Goal: Obtain resource: Download file/media

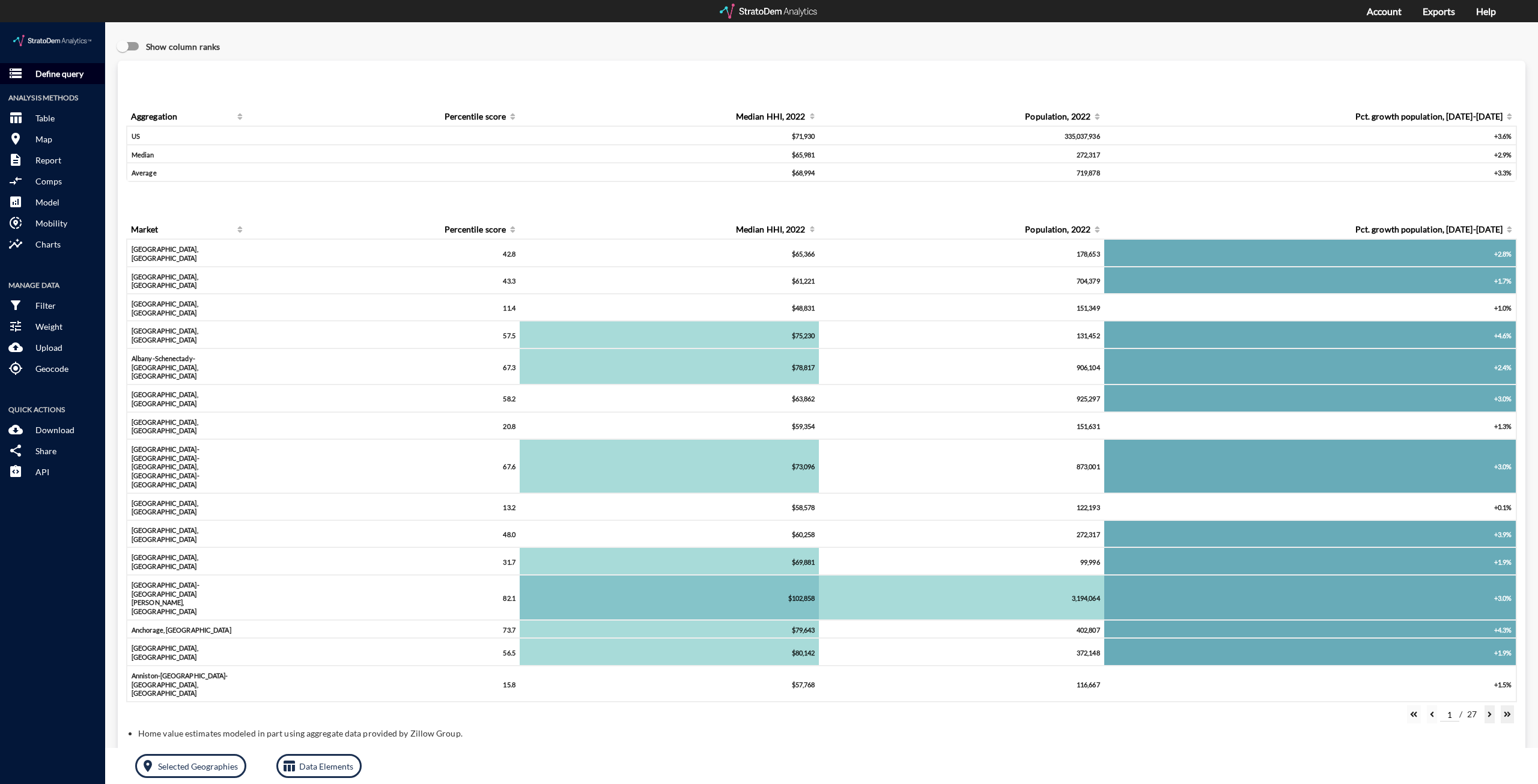
click p "Define query"
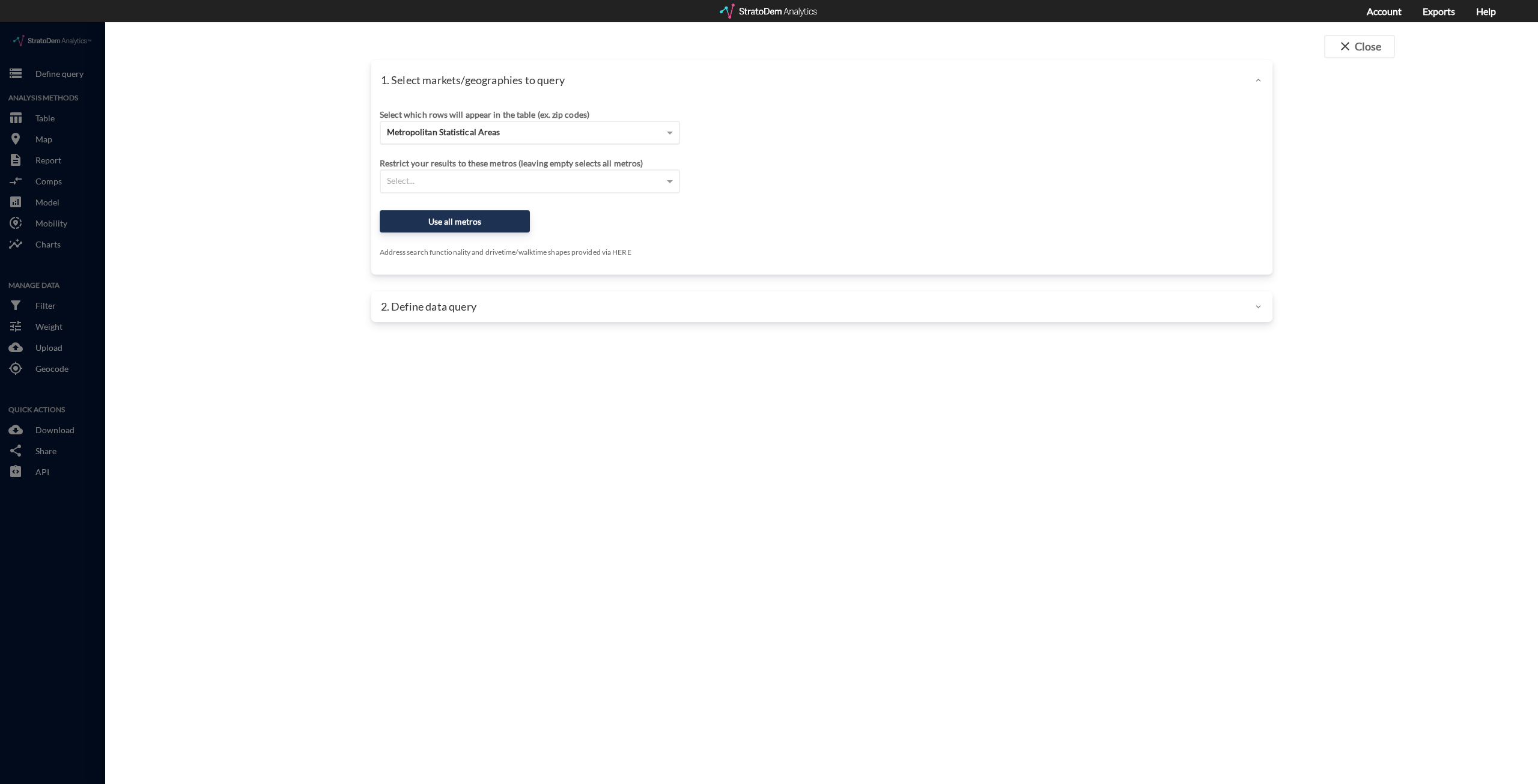
click span "Metropolitan Statistical Areas"
click div "Restrict your results to these metros (leaving empty selects all metros)"
click div "Metropolitan Statistical Areas"
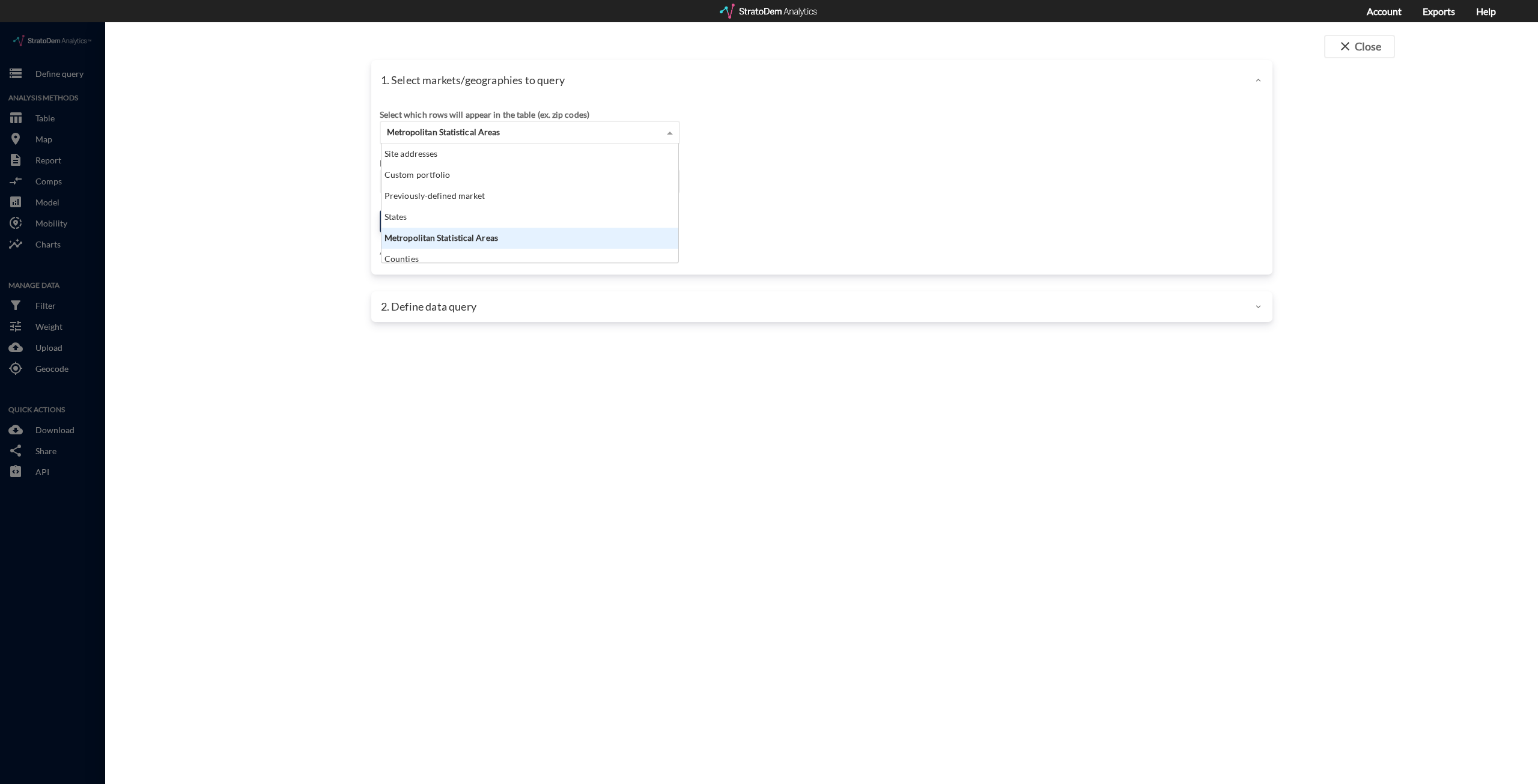
scroll to position [48, 0]
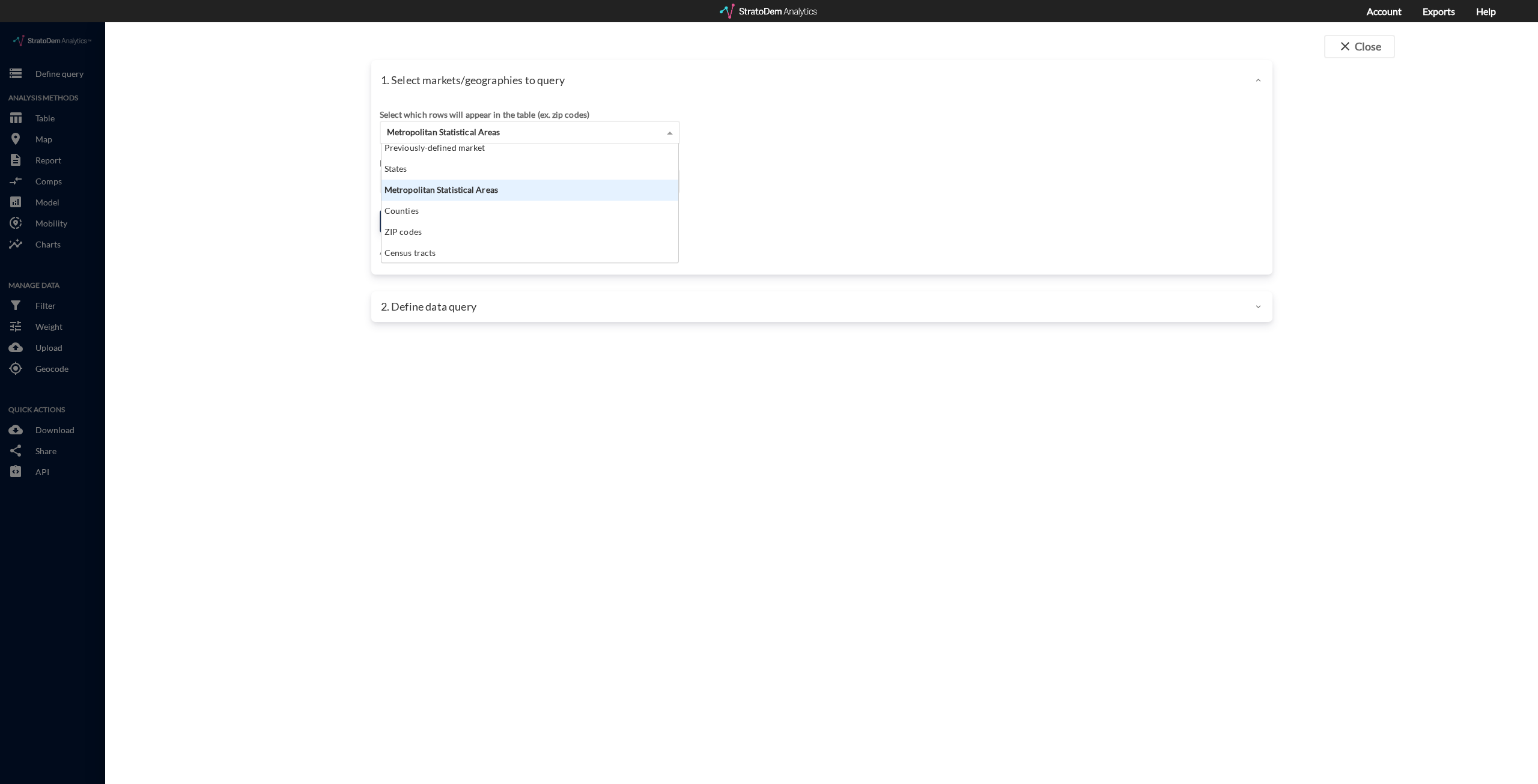
click div "Restrict your results to these metros (leaving empty selects all metros) Select…"
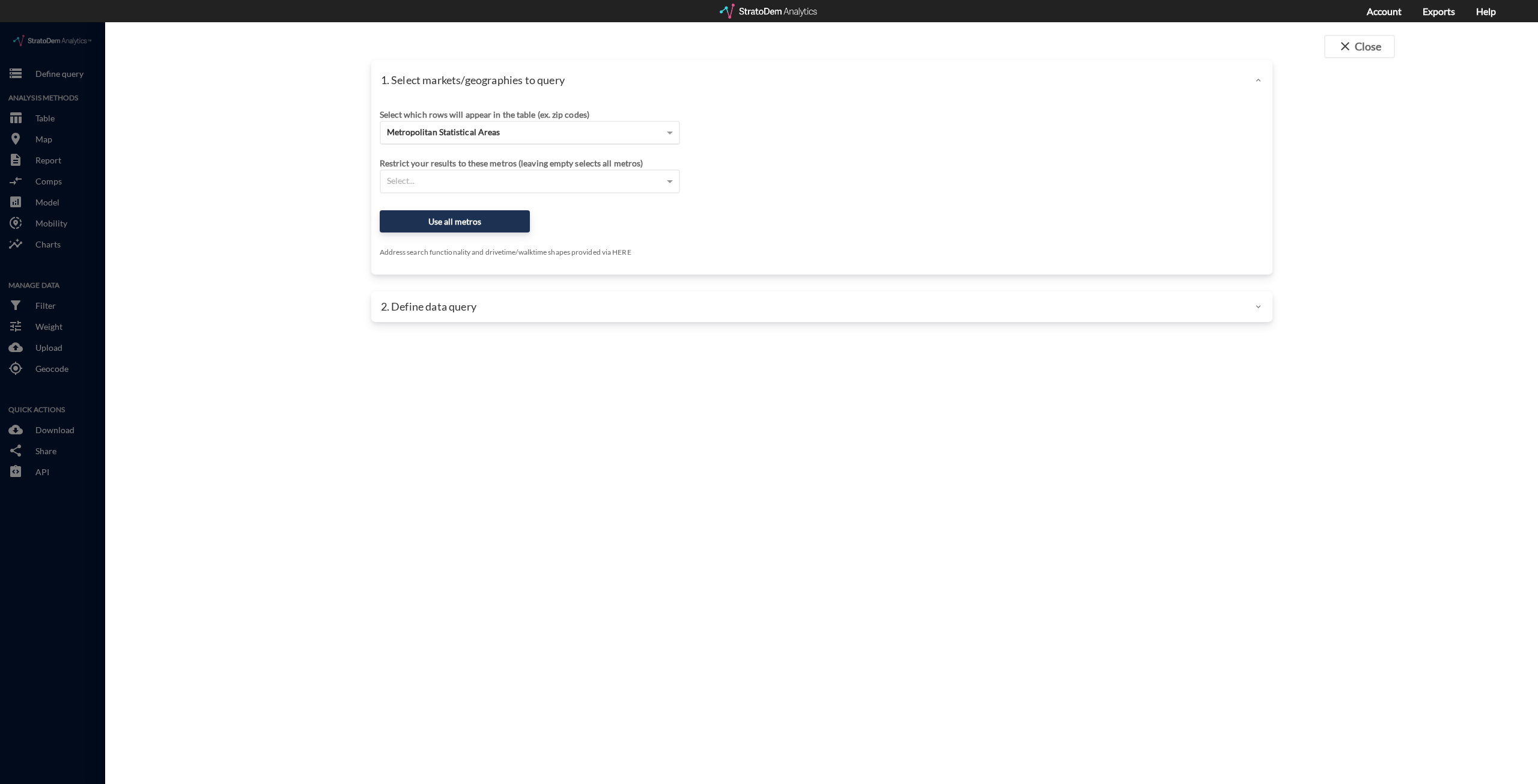
click div "Metropolitan Statistical Areas"
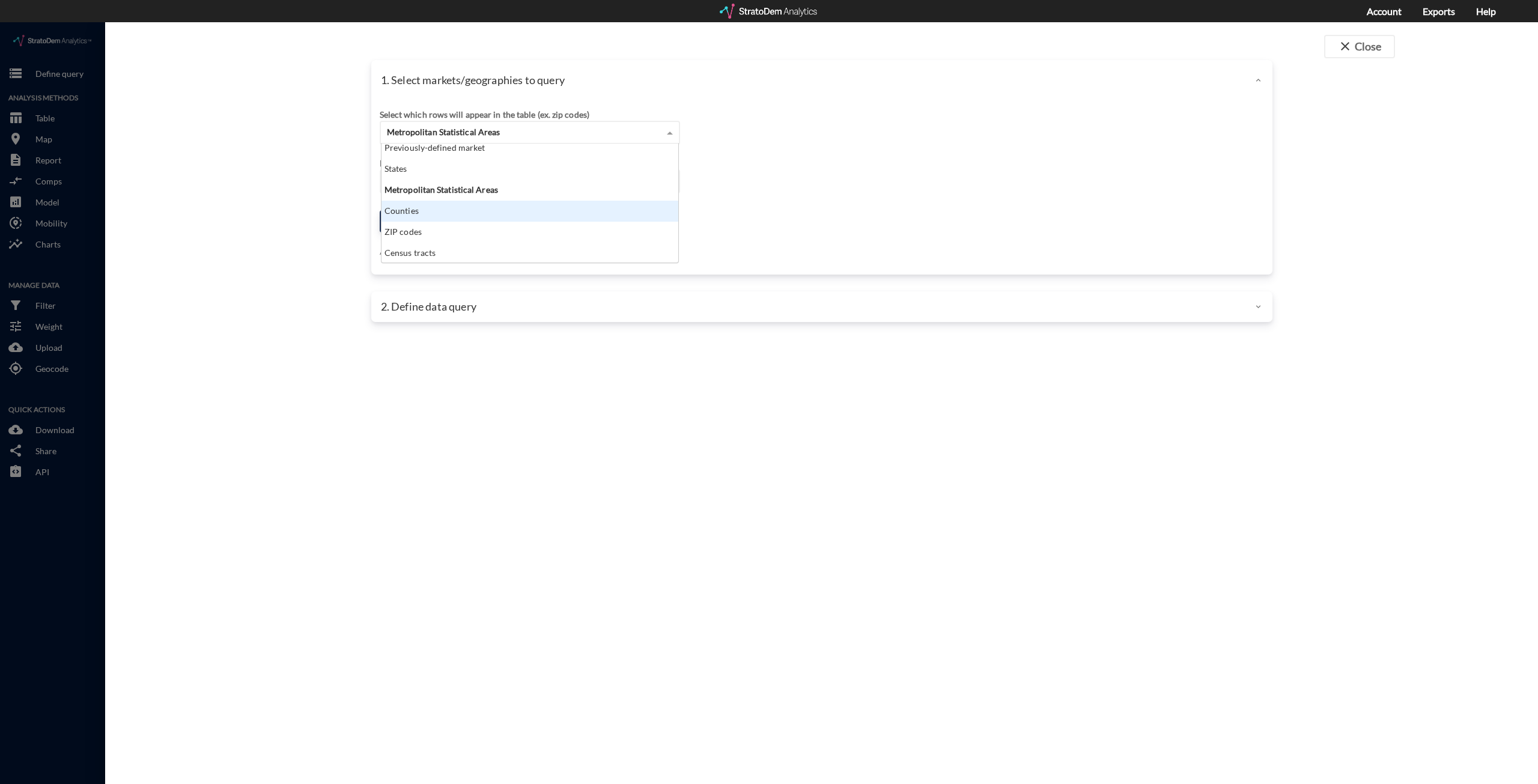
scroll to position [0, 0]
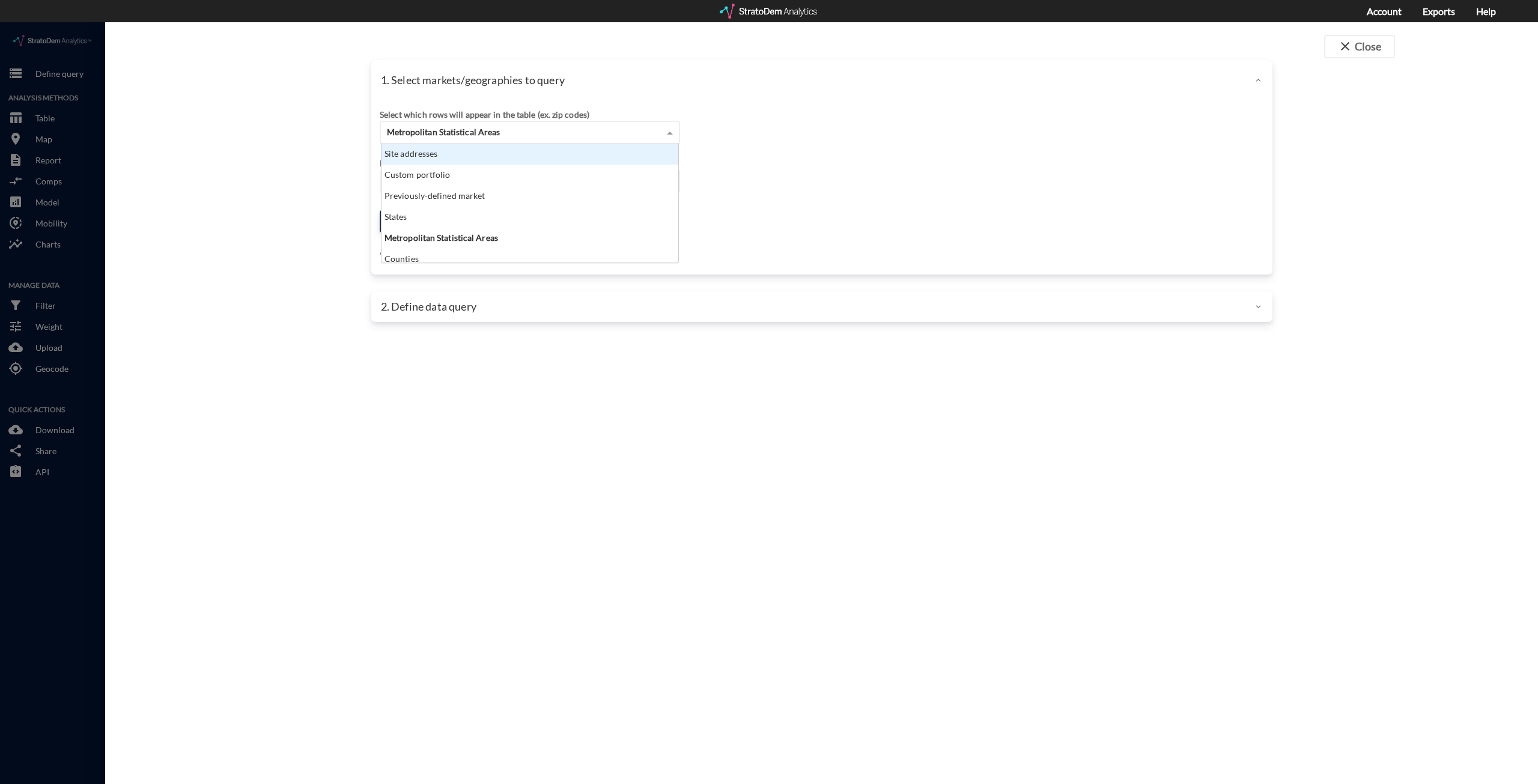
click div "Site addresses"
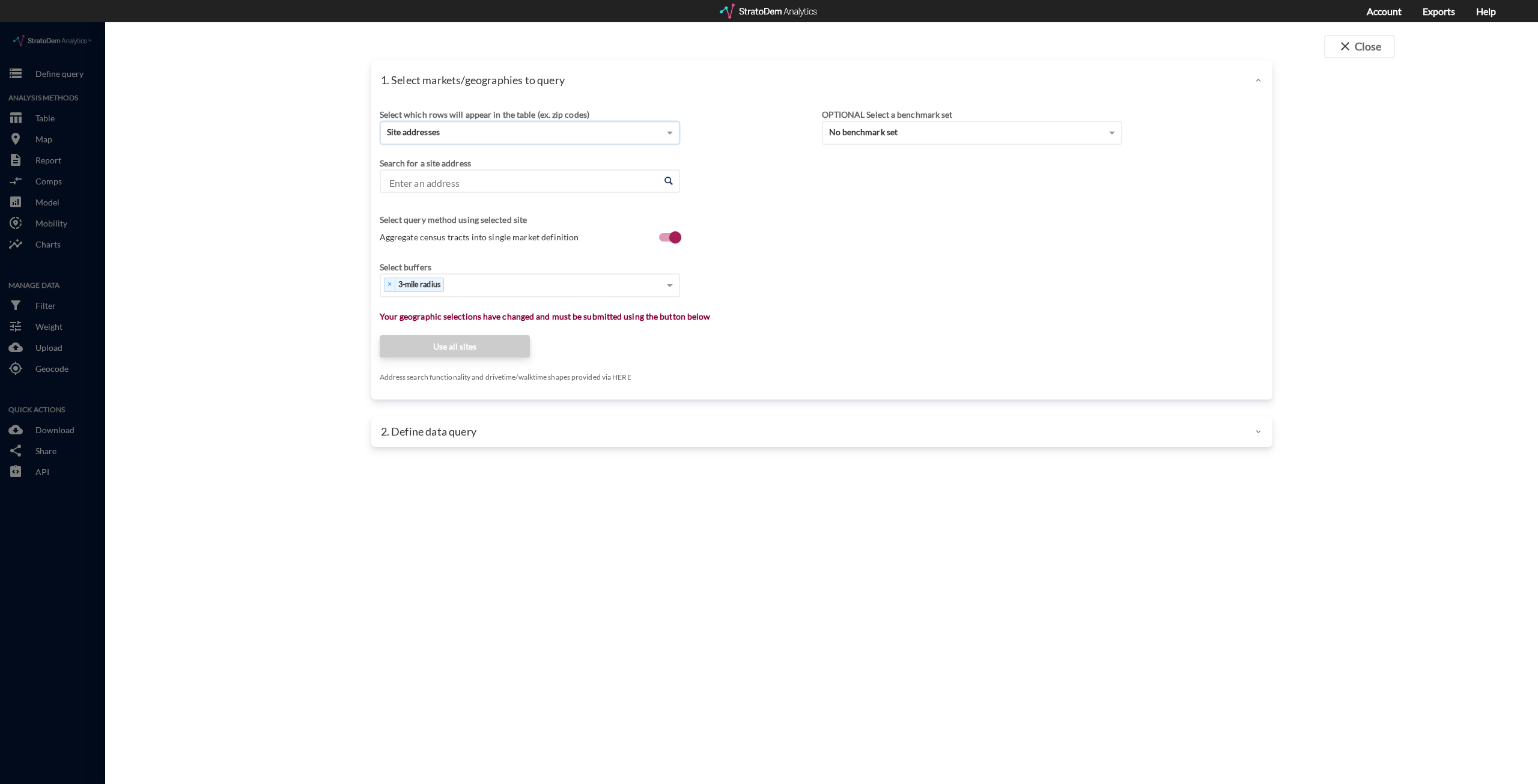
click input "Enter an address"
paste input "8135 S University Blvd, Centennial, Colorado"
type input "8135 S University Blvd, Centennial, Colorado"
click div "Search for a site address Enter an address Enter an address Select query method…"
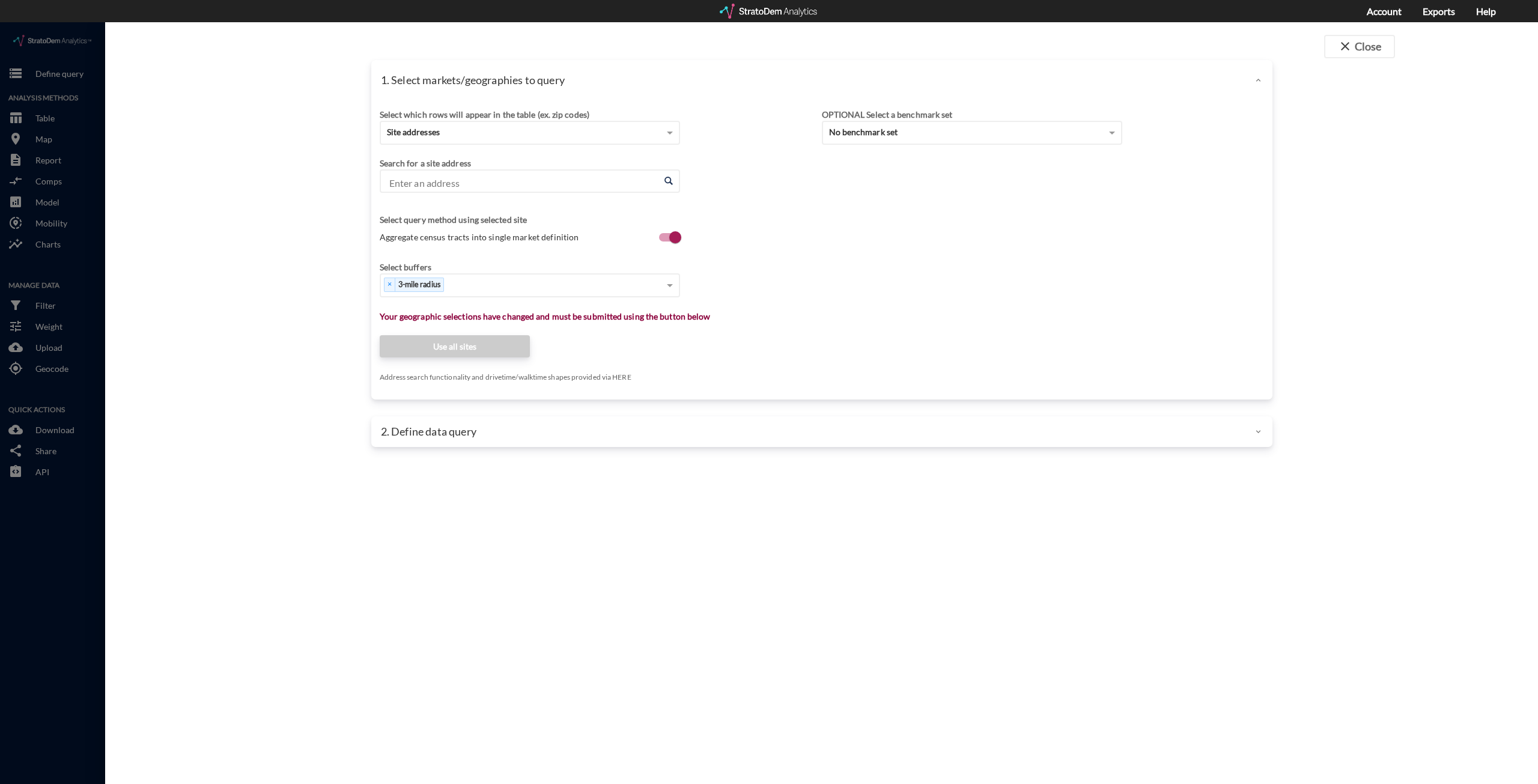
click input "Enter an address"
paste input "8135 S University Blvd, Centennial, Colorado"
click li "8135 S University Blvd, Centennial, Colorado"
type input "8135 S University Blvd, Centennial, Colorado"
click div "Select which rows will appear in the table (ex. zip codes) Site addresses Selec…"
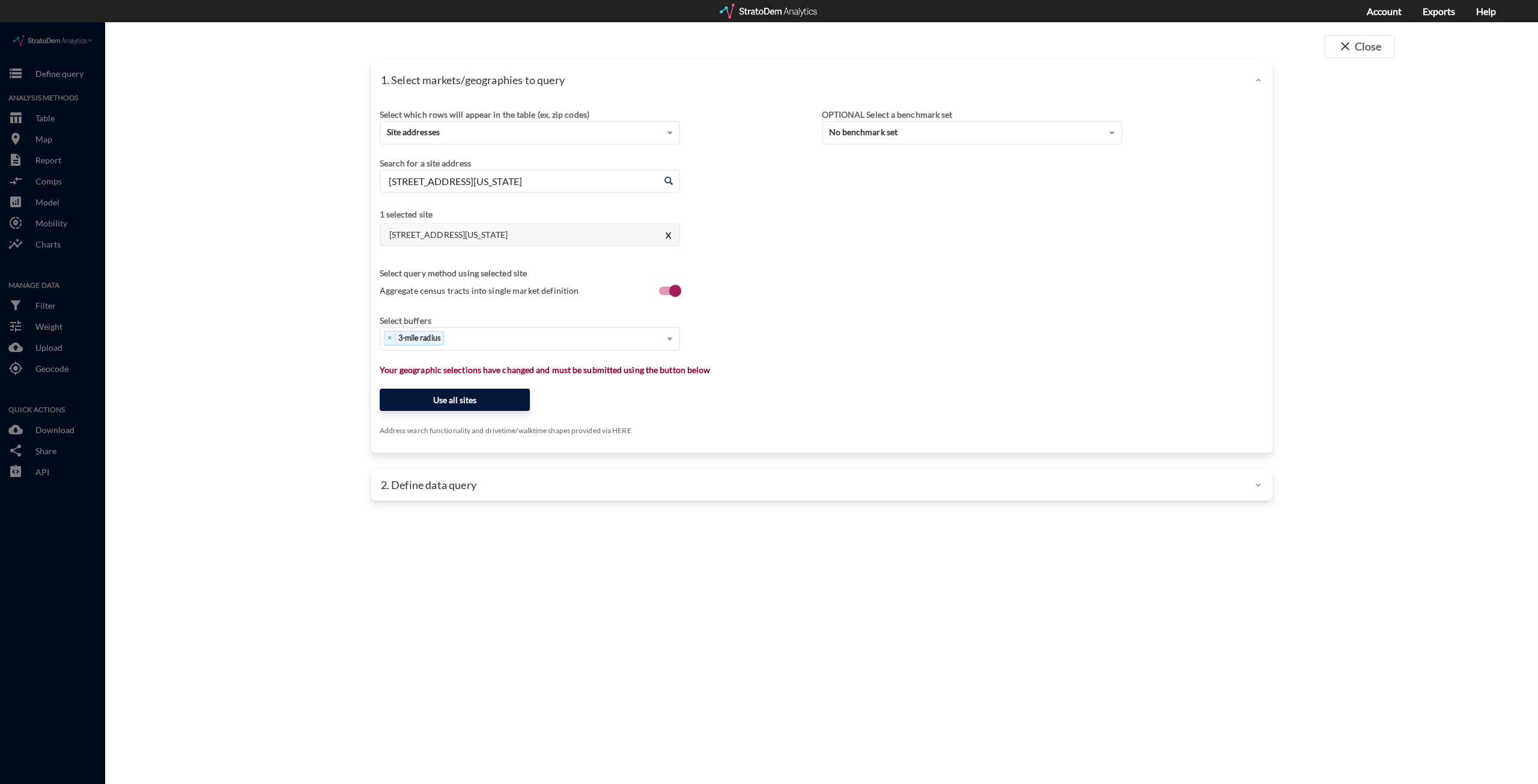
click button "Use all sites"
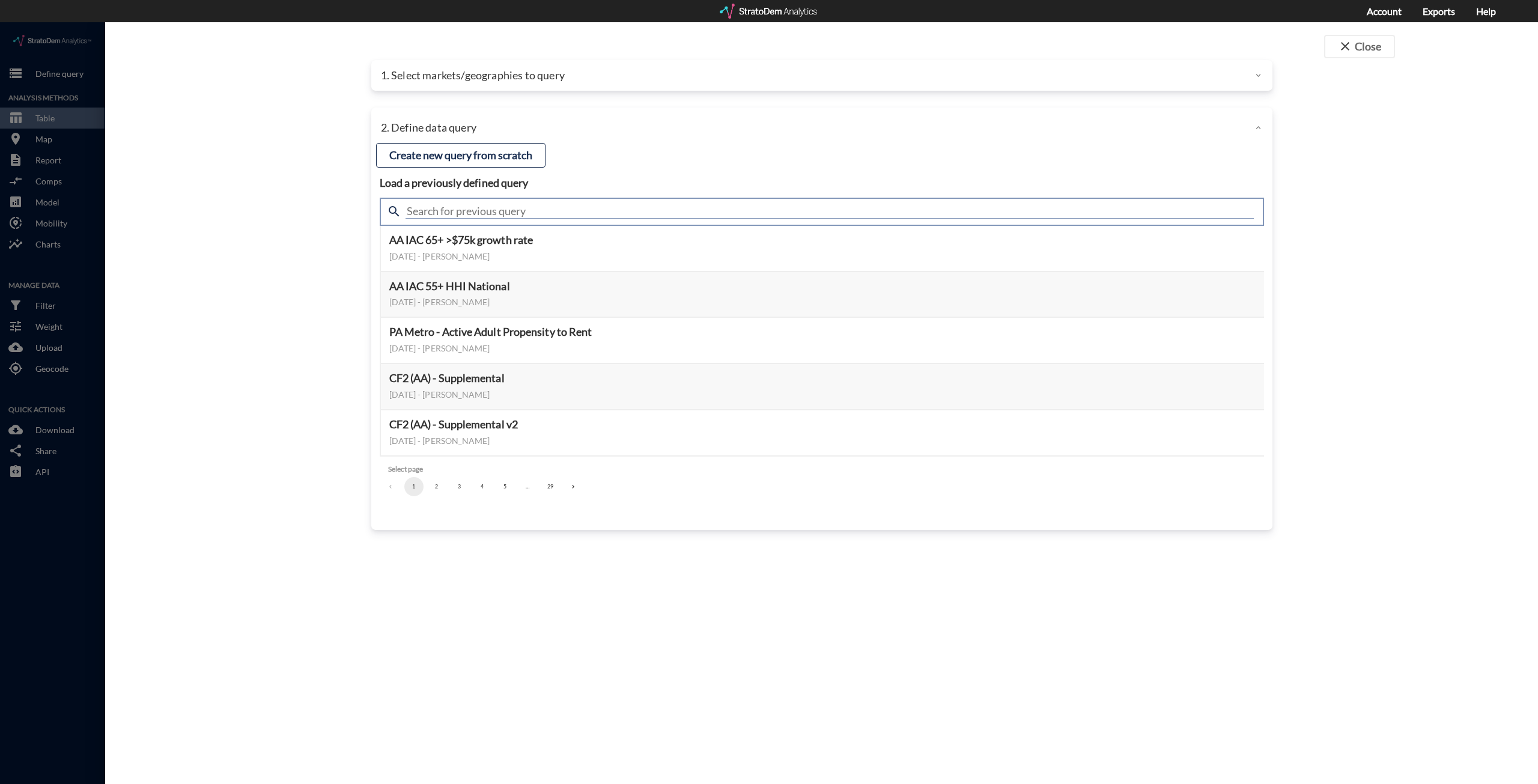
click input "text"
type input "meta 2025"
click div "close Close 1. Select markets/geographies to query Select which rows will appea…"
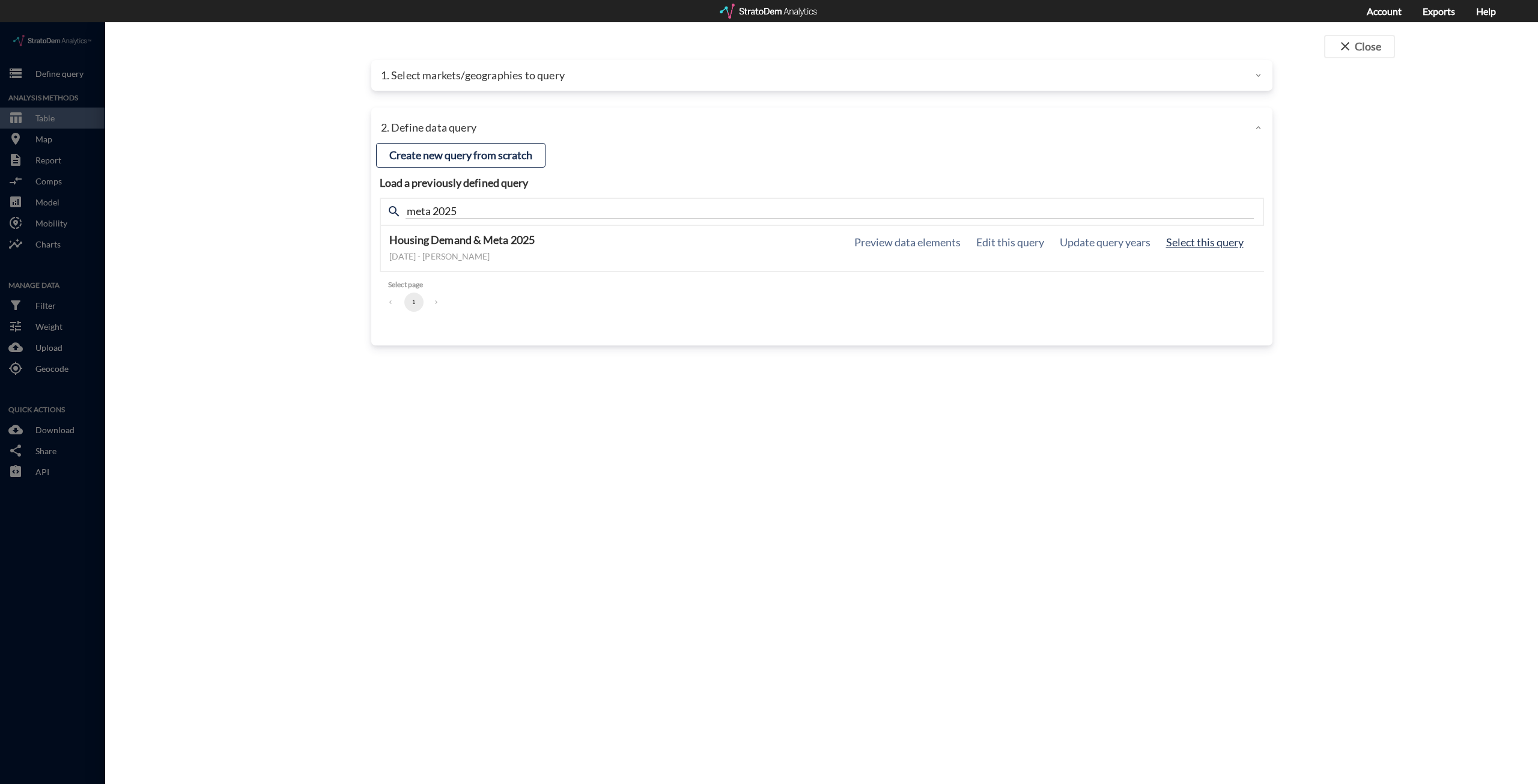
click button "Select this query"
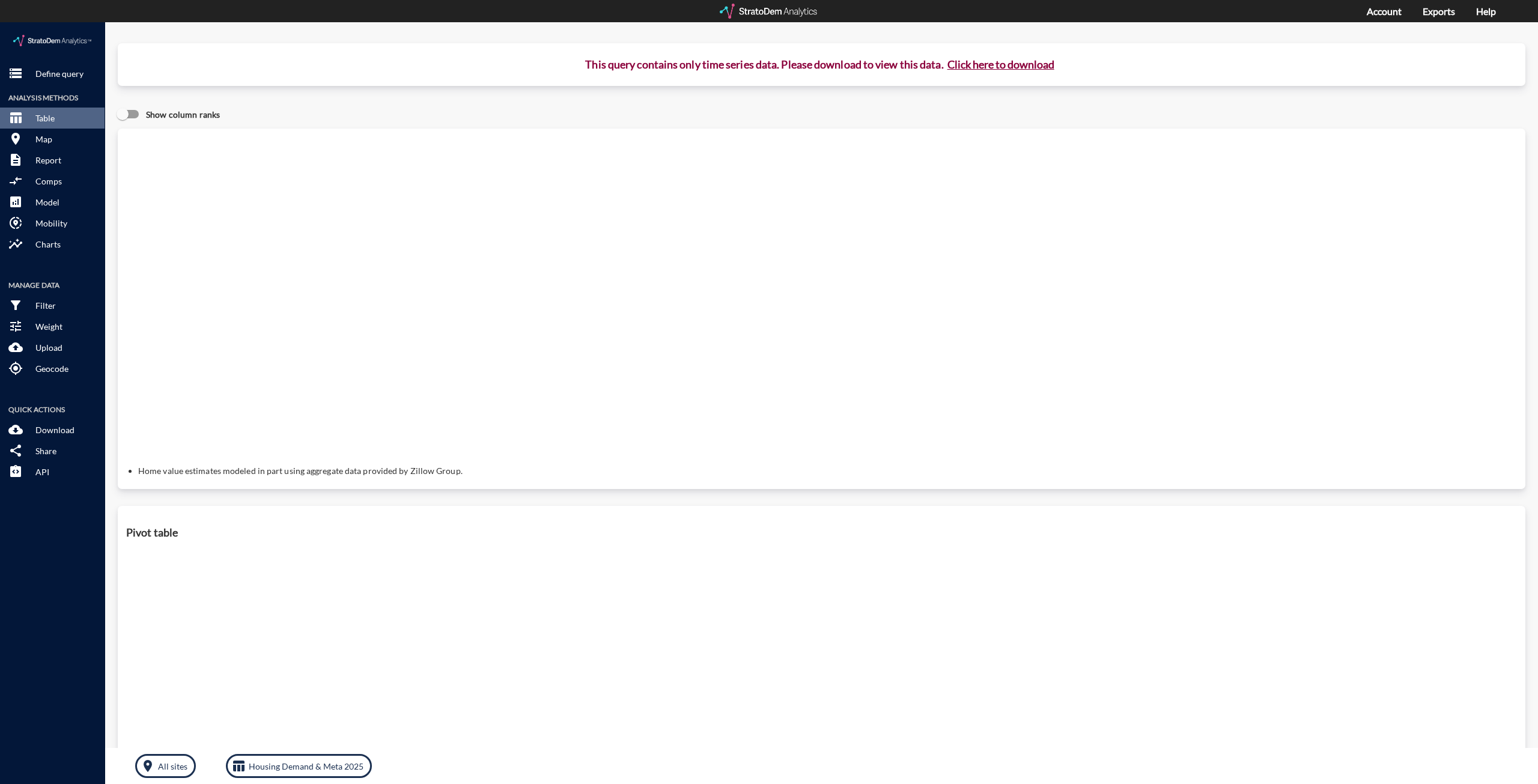
click button "Click here to download"
click link "Exports manager"
click p "Define query"
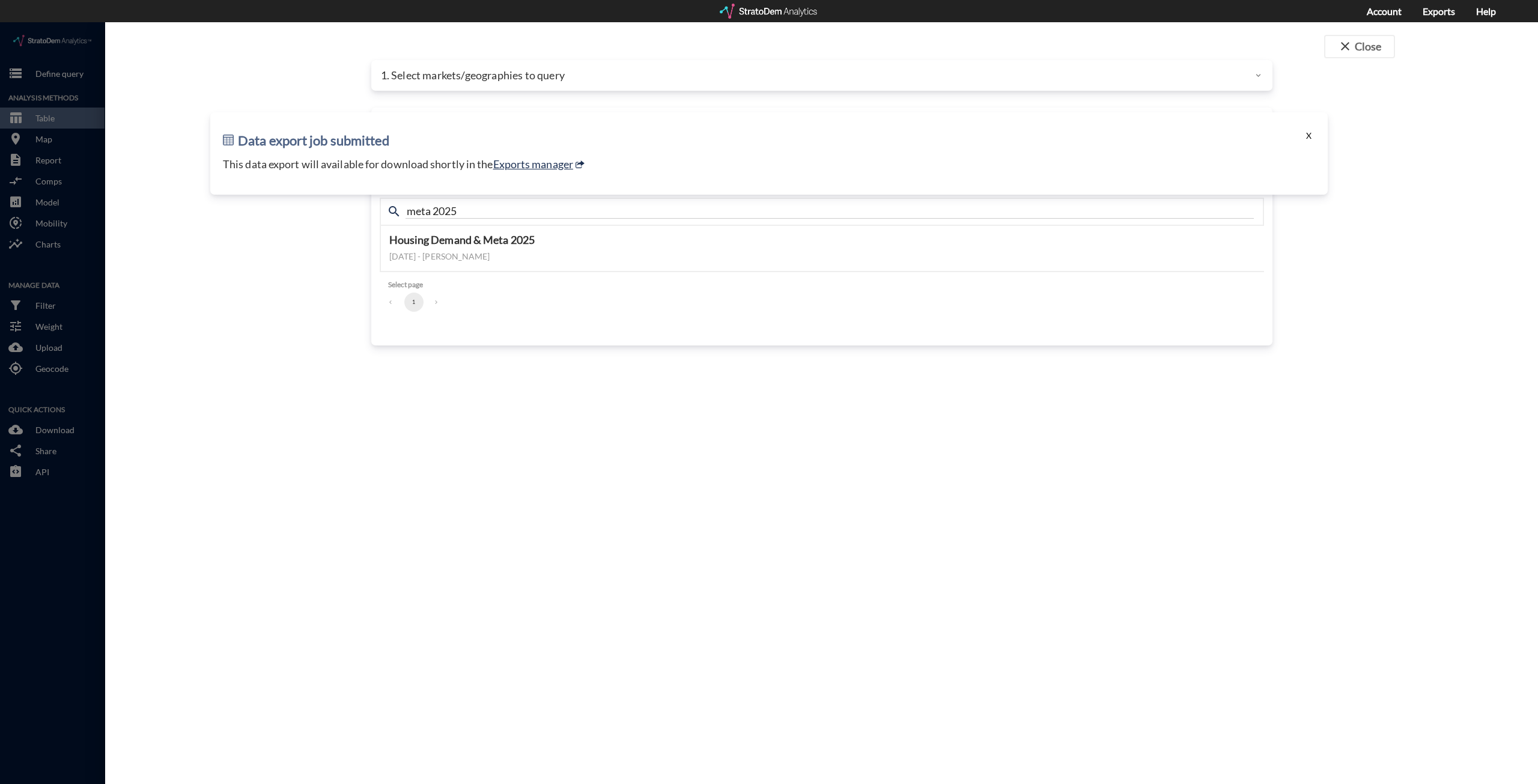
click button "X"
click p "1. Select markets/geographies to query"
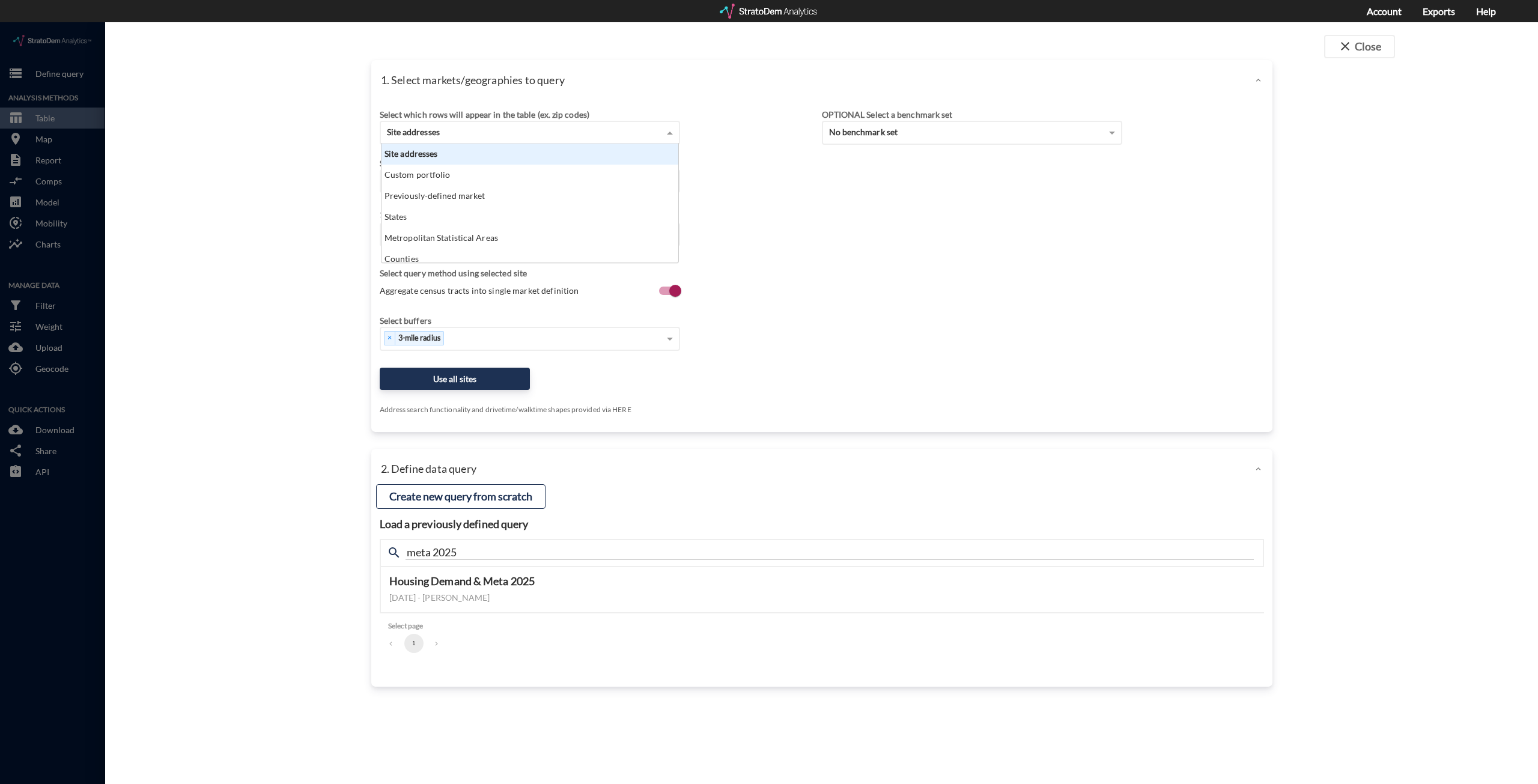
click div "Site addresses"
click div "Custom portfolio"
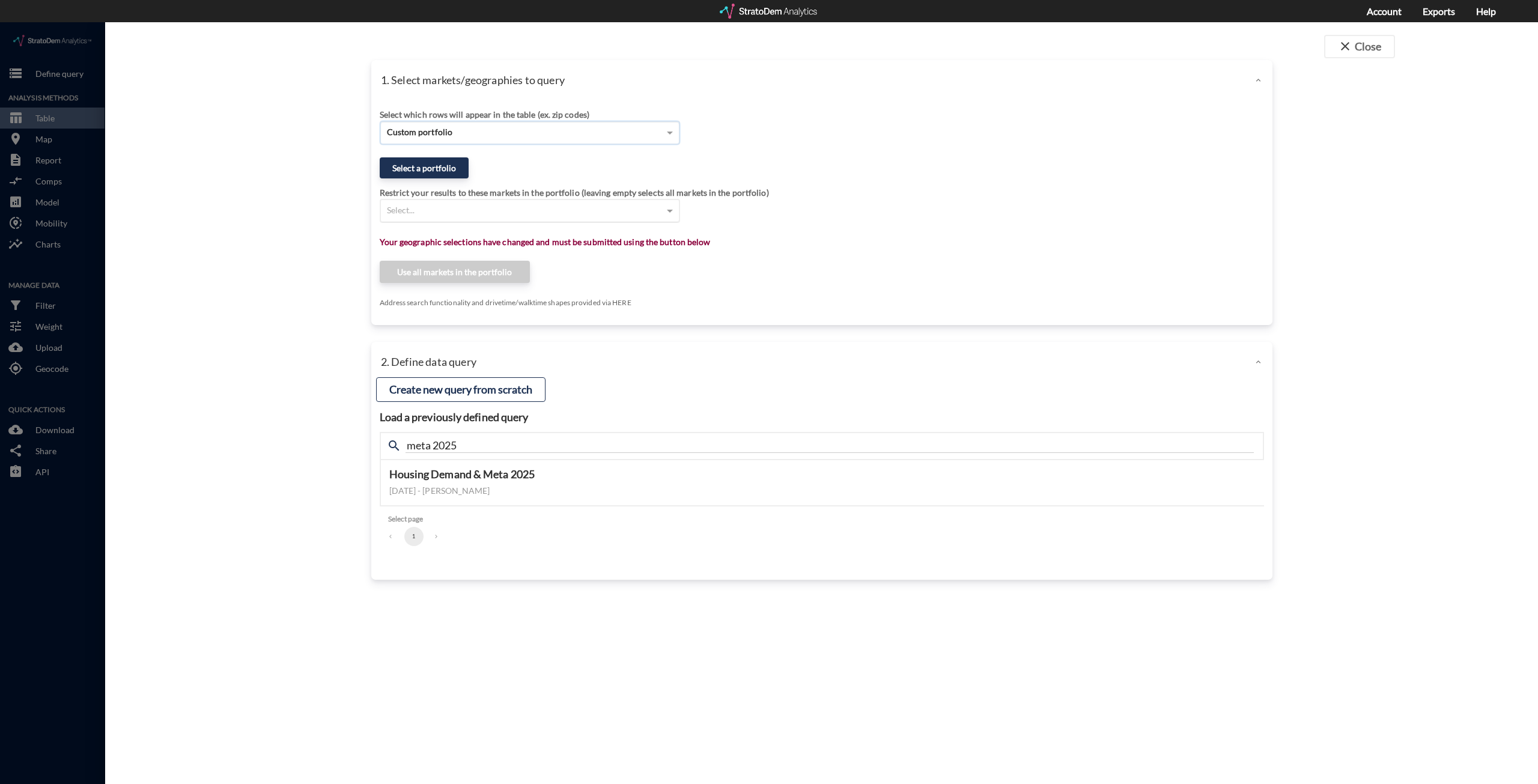
click div "Select..."
click button "Select a portfolio"
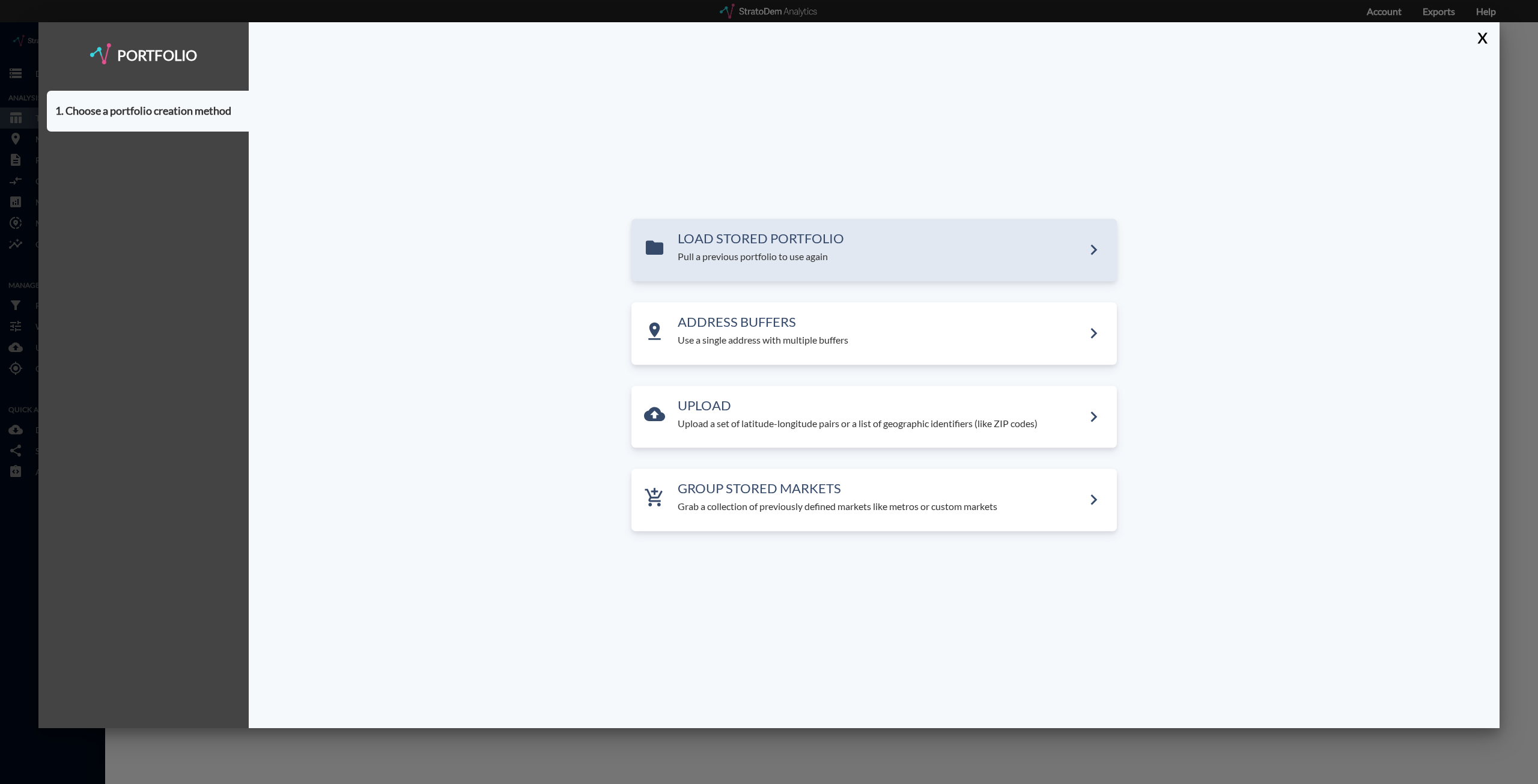
click at [755, 243] on h3 "LOAD STORED PORTFOLIO" at bounding box center [881, 238] width 405 height 14
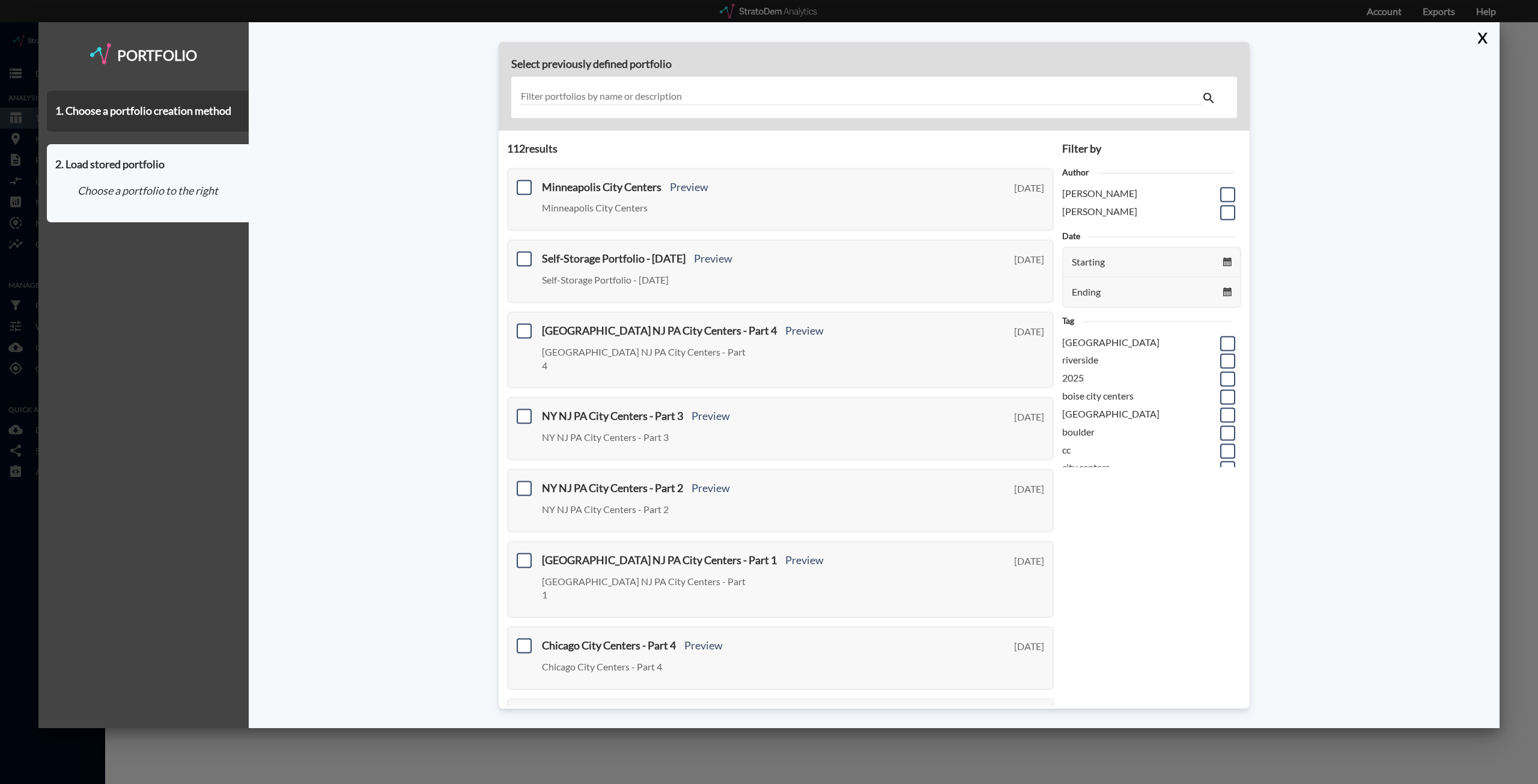
click at [658, 101] on input "text" at bounding box center [861, 97] width 682 height 16
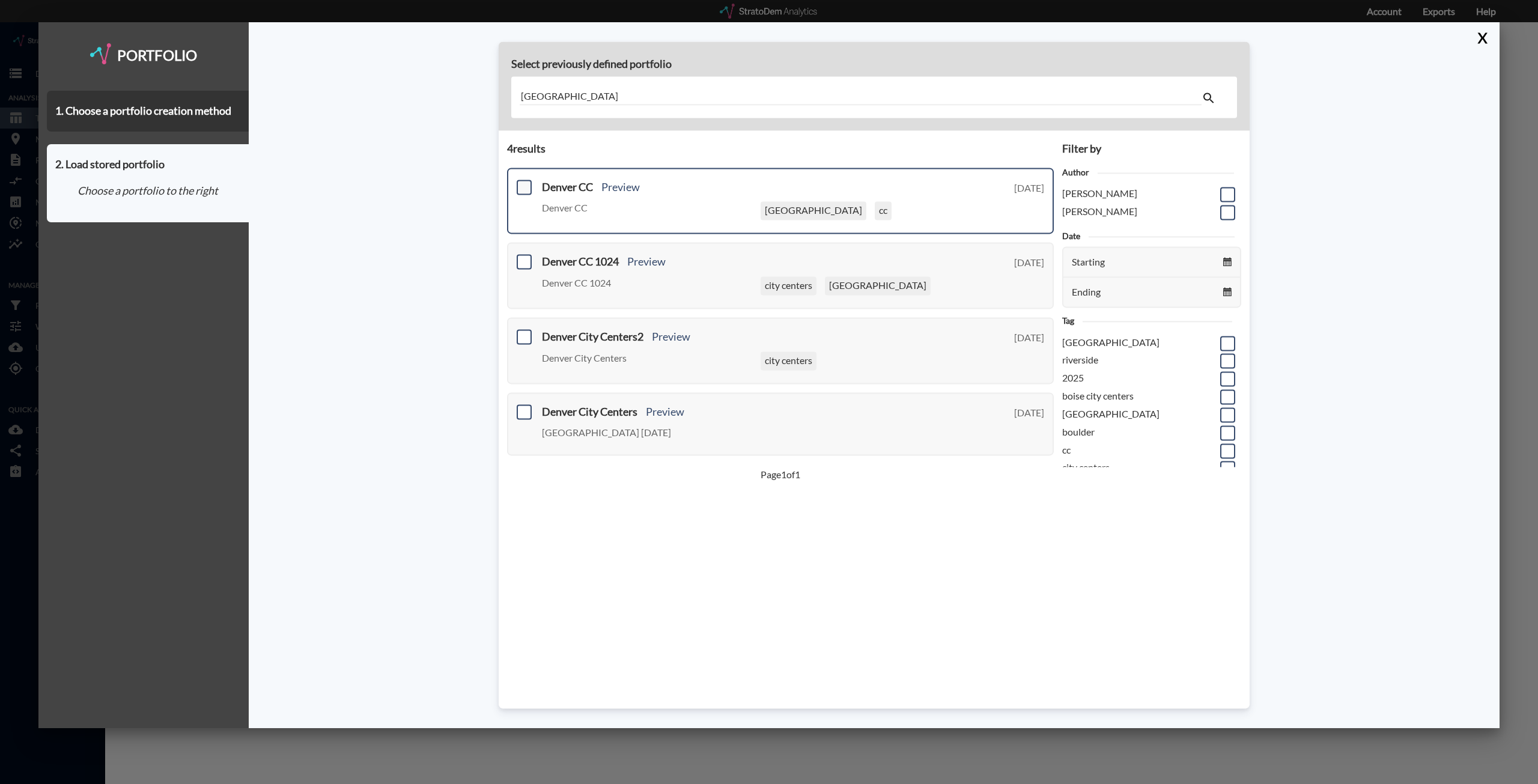
type input "denver"
click at [528, 189] on span at bounding box center [525, 187] width 15 height 15
click at [523, 182] on input "checkbox" at bounding box center [523, 182] width 0 height 0
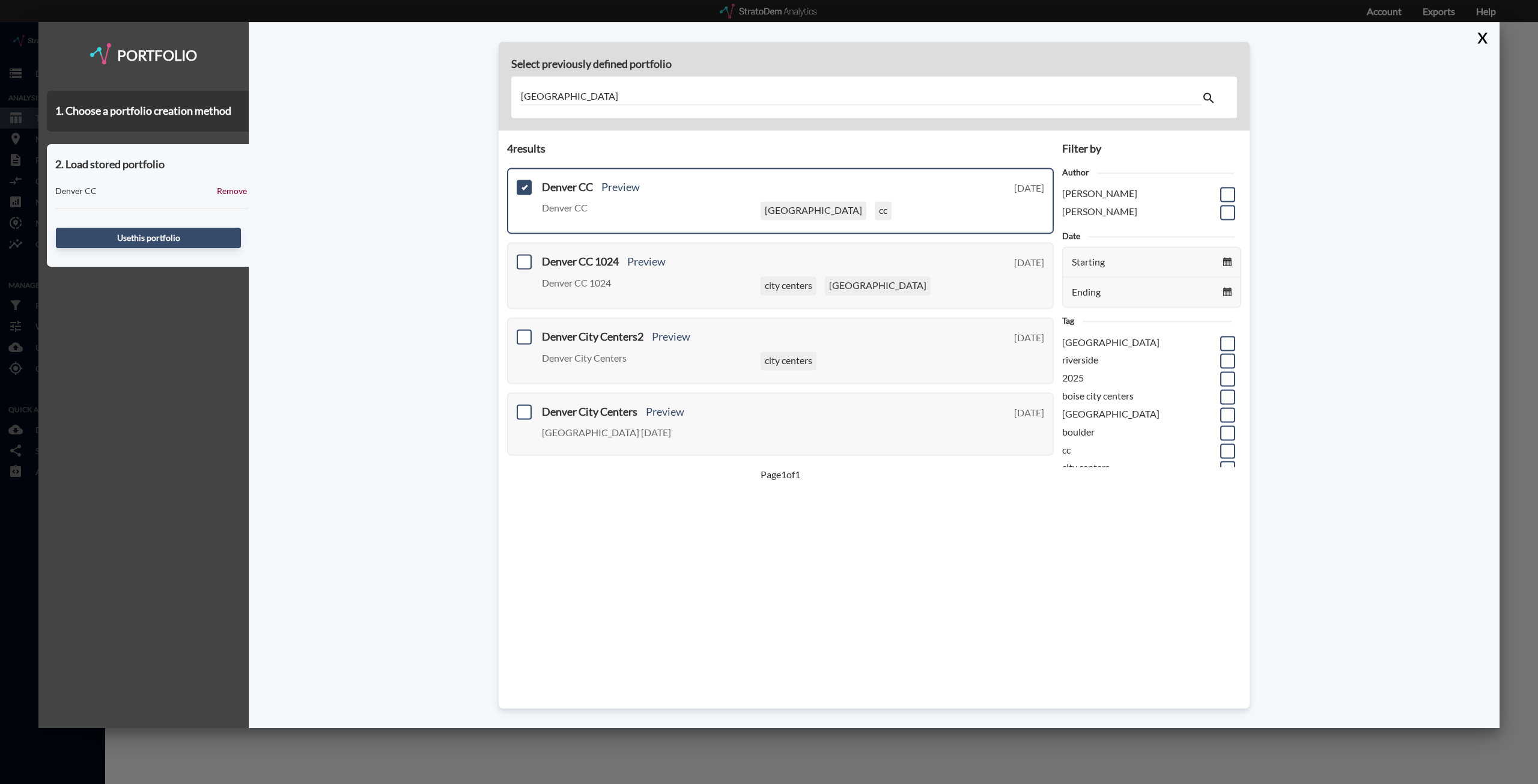
click at [769, 39] on div "X" at bounding box center [1485, 37] width 30 height 30
click at [769, 37] on button "X" at bounding box center [1480, 37] width 21 height 31
click at [769, 42] on button "X" at bounding box center [1480, 37] width 21 height 31
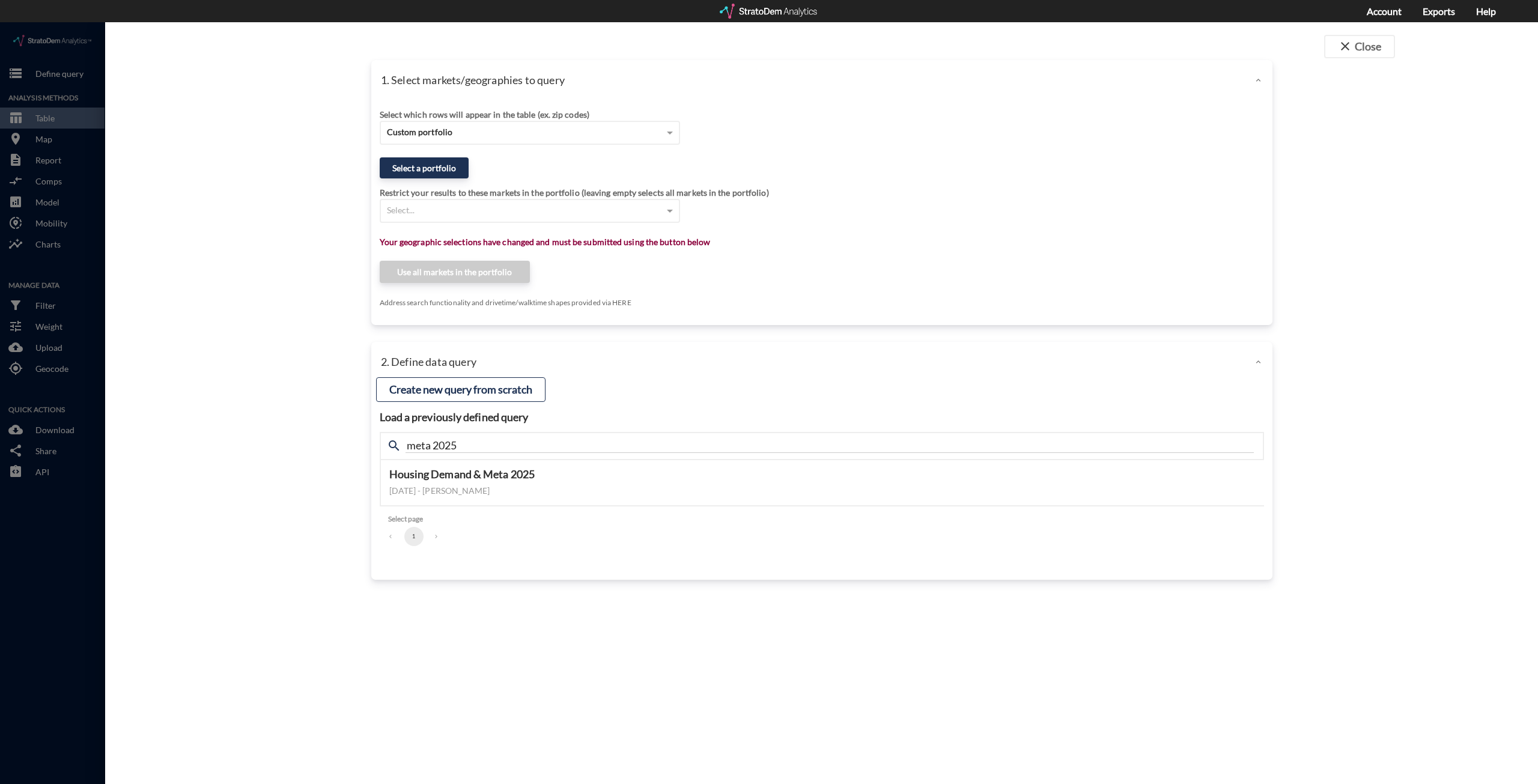
click div "1. Select markets/geographies to query Select which rows will appear in the tab…"
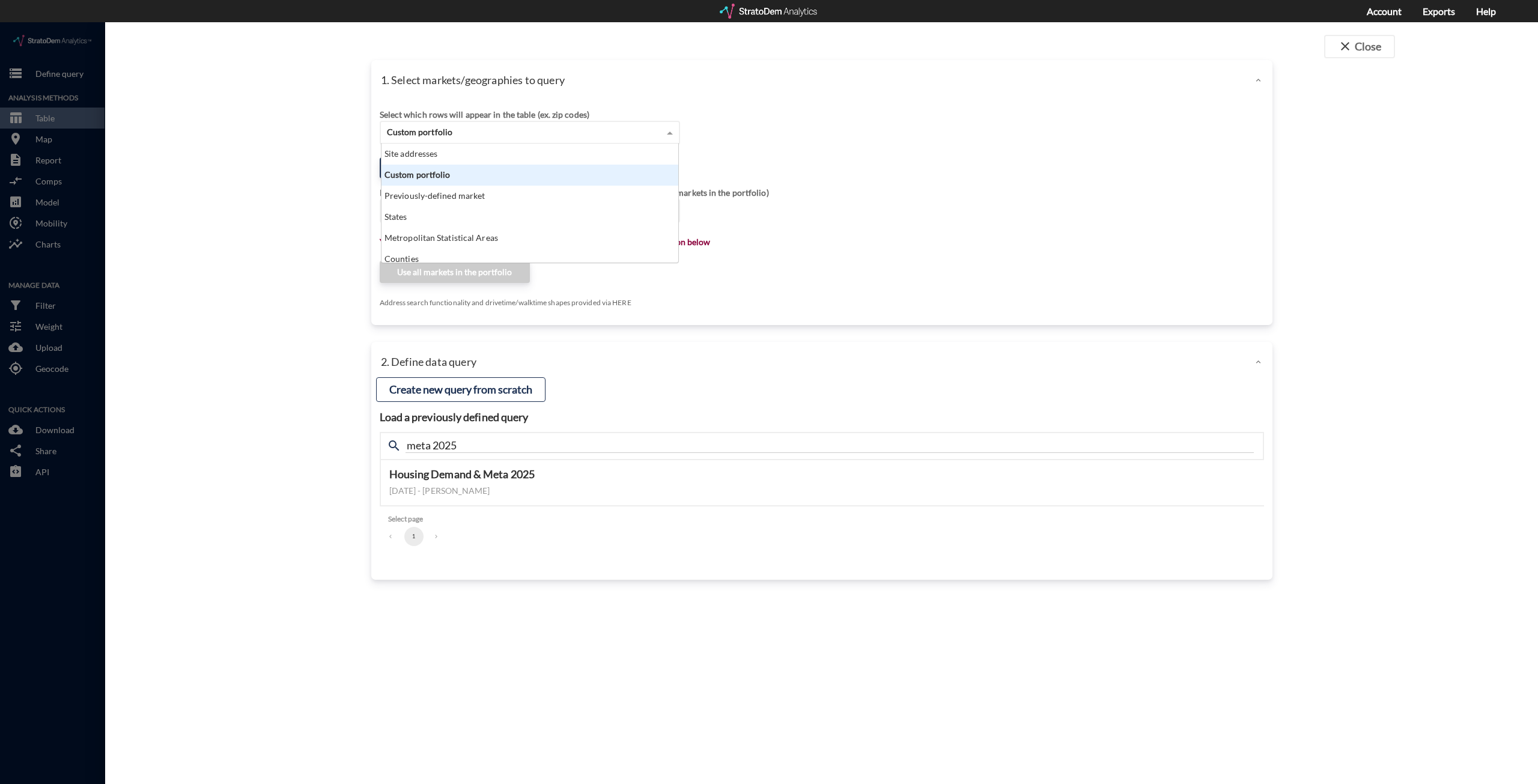
click div "Custom portfolio"
click div "Site addresses"
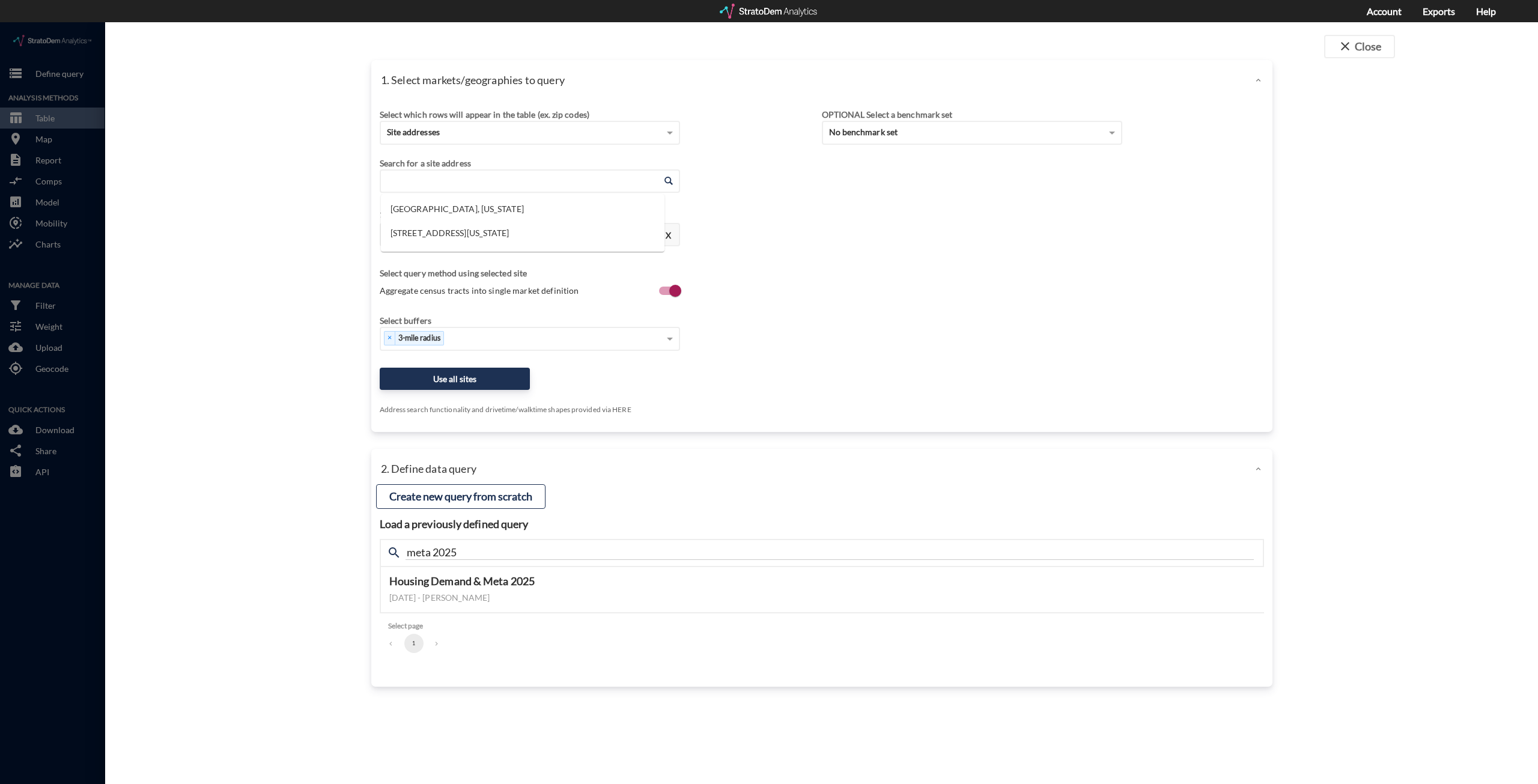
click input "Enter an address"
click li "8135 S University Blvd, Centennial, Colorado"
type input "8135 S University Blvd, Centennial, Colorado"
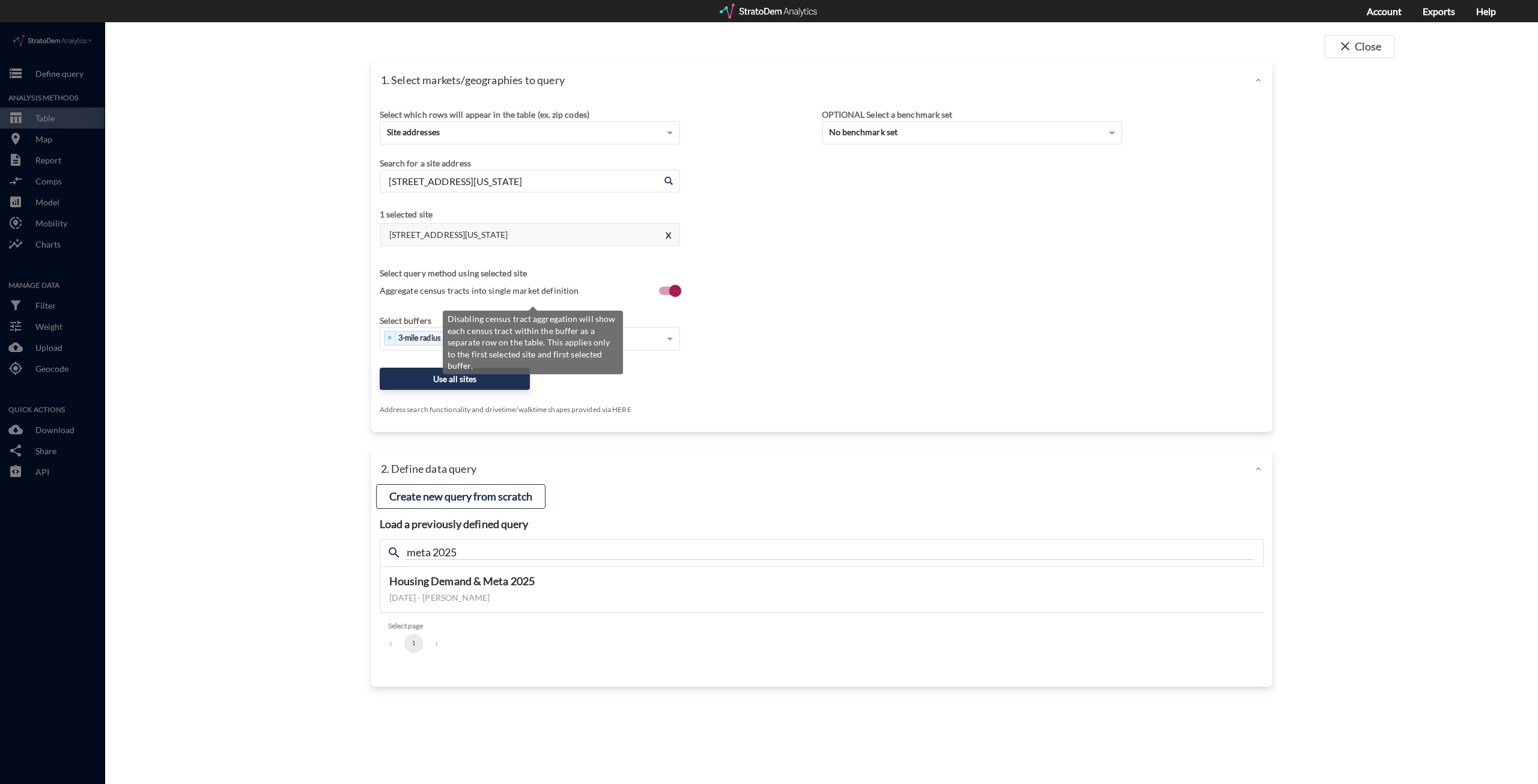
click input "Aggregate census tracts into single market definition"
checkbox input "false"
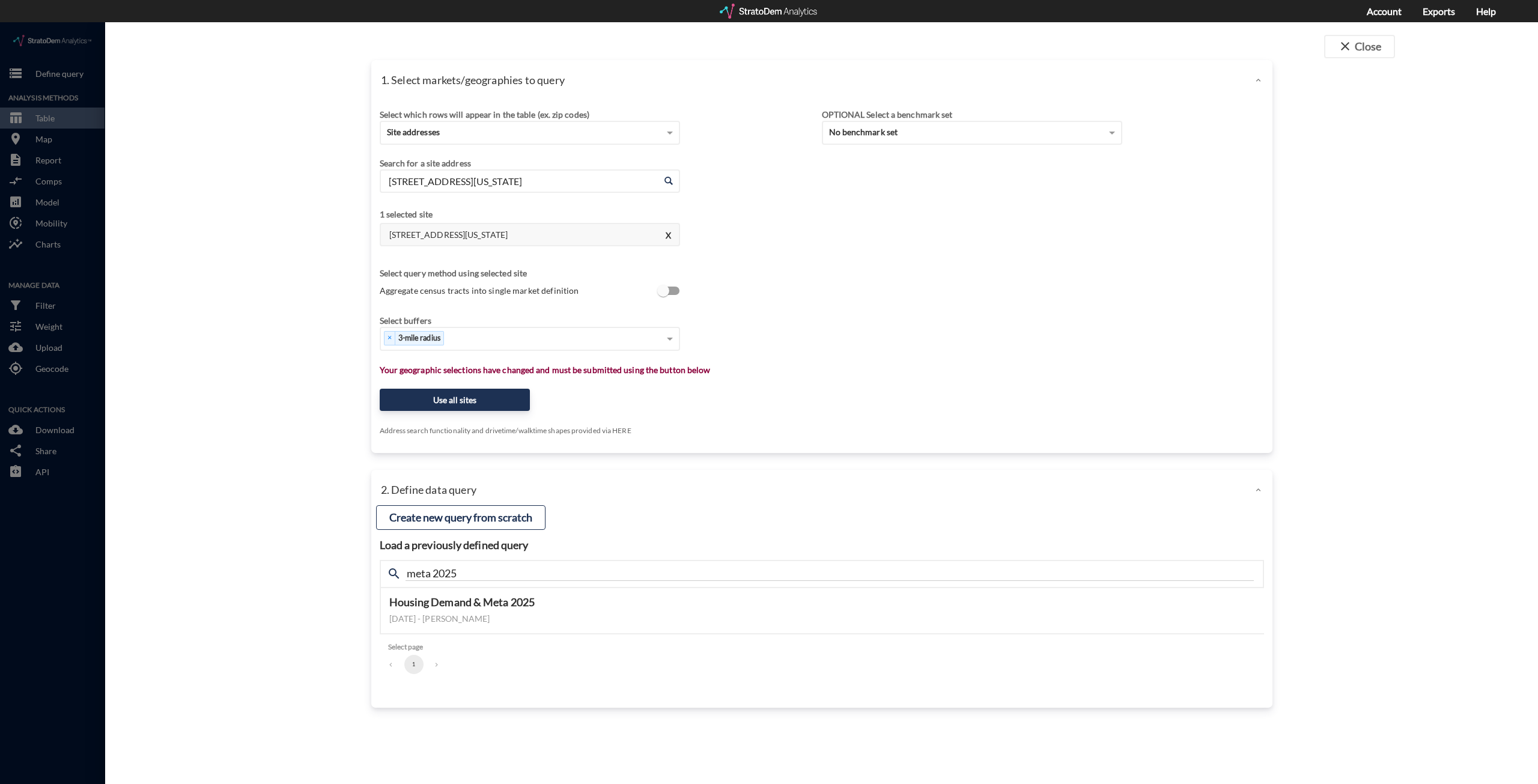
click div "Search for a site address Enter an address 8135 S University Blvd, Centennial, …"
click button "Use all sites"
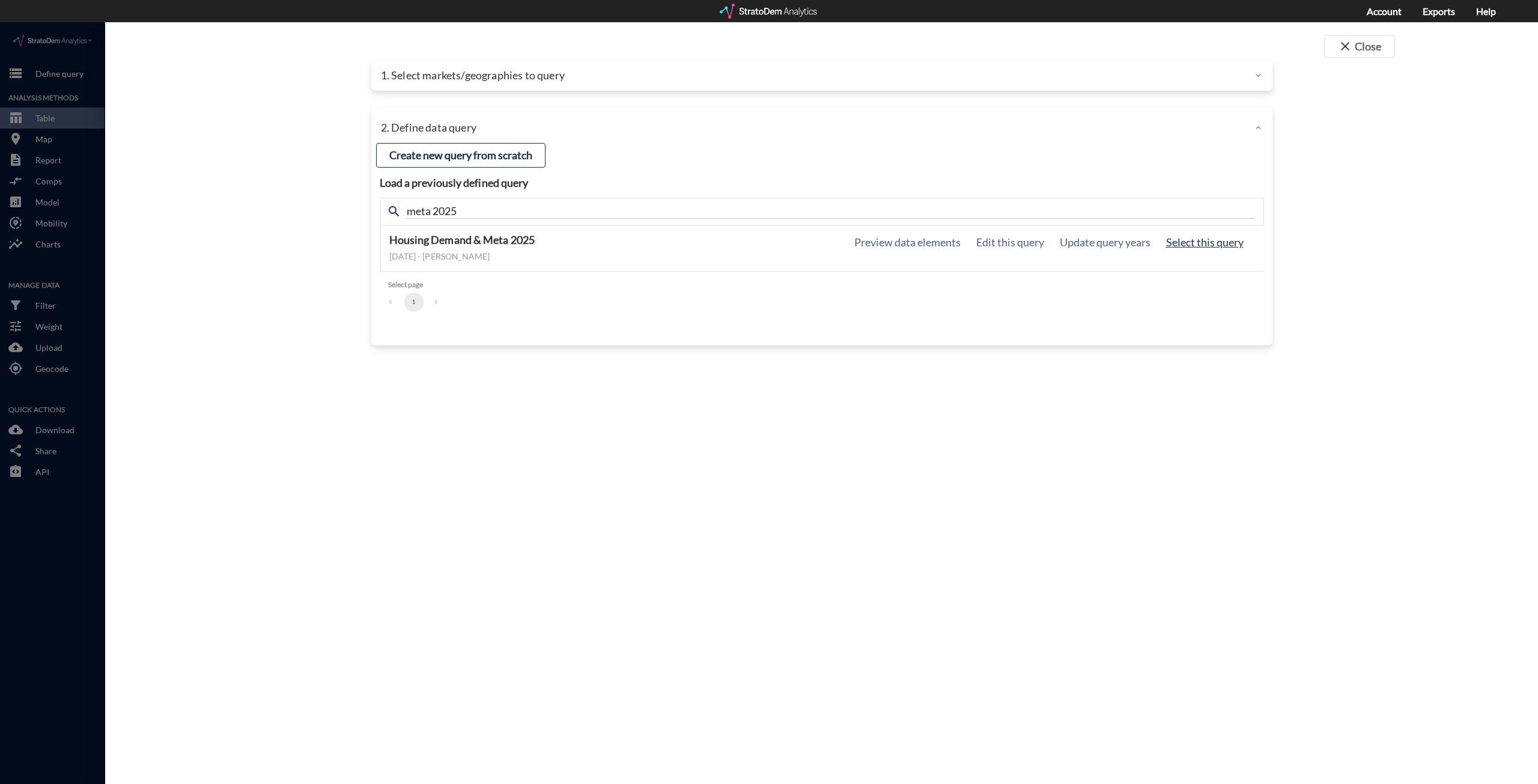
click button "Select this query"
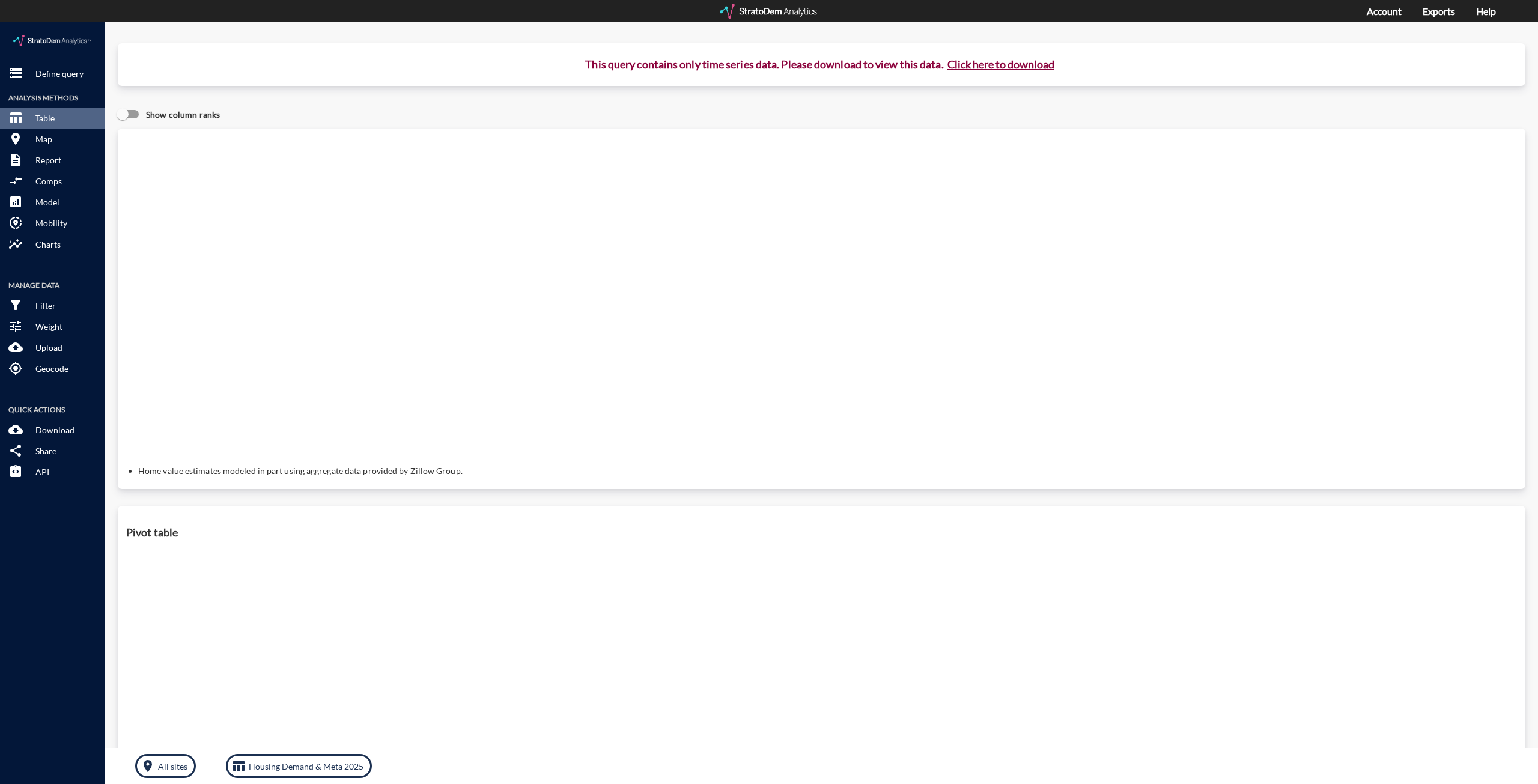
click button "Click here to download"
click link "Exports manager"
click p "Define query"
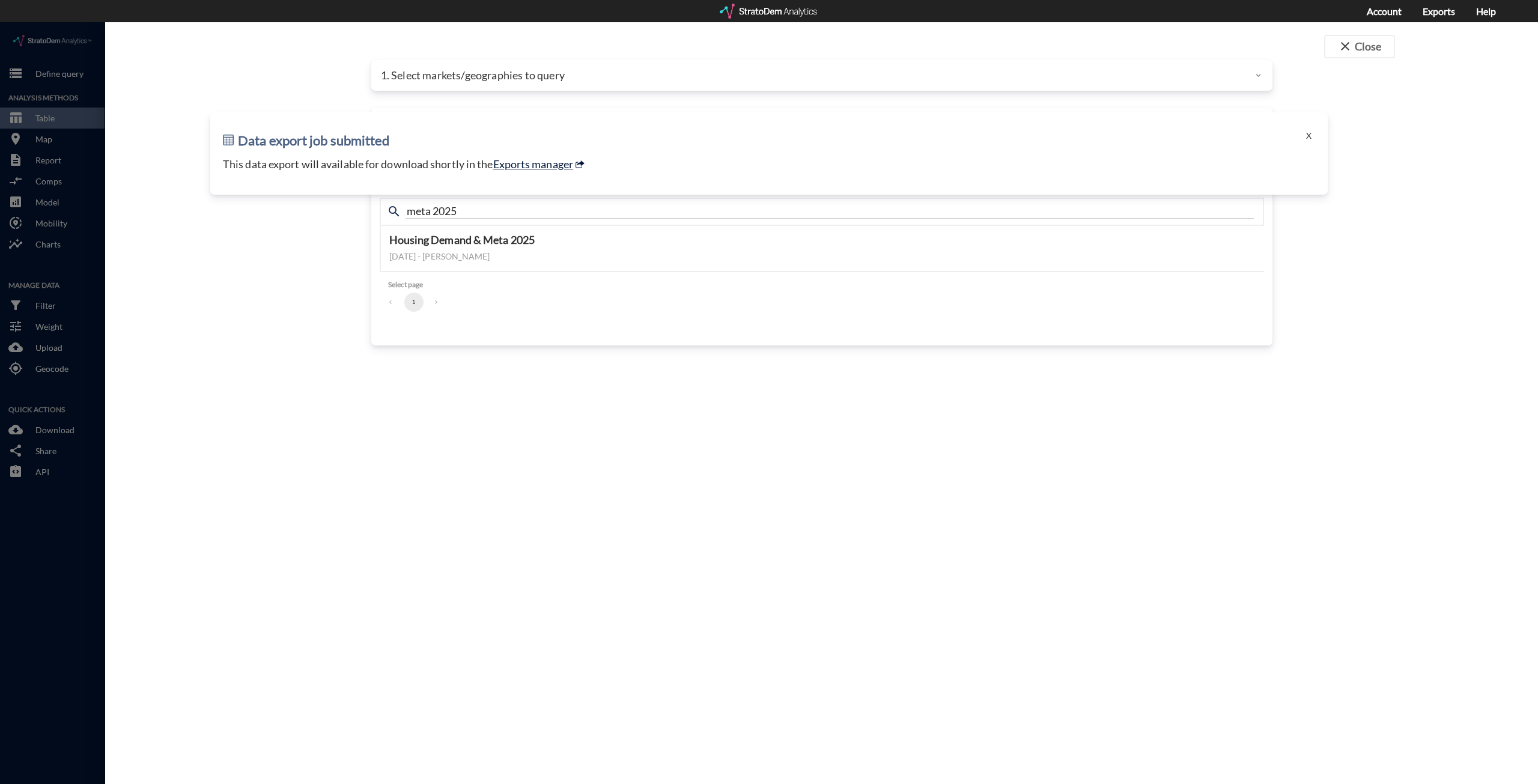
click link "Exports manager"
click p "1. Select markets/geographies to query"
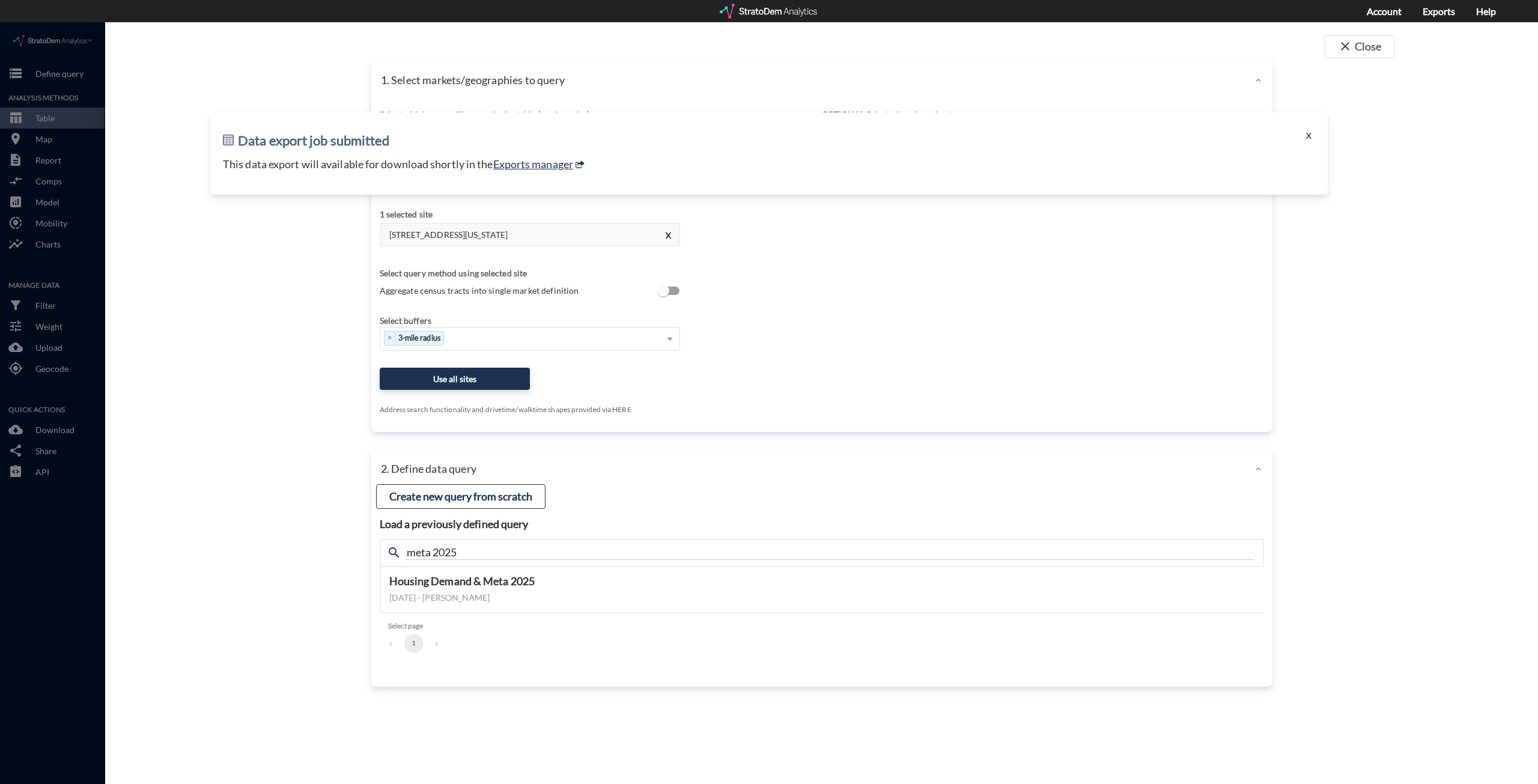
click button "X"
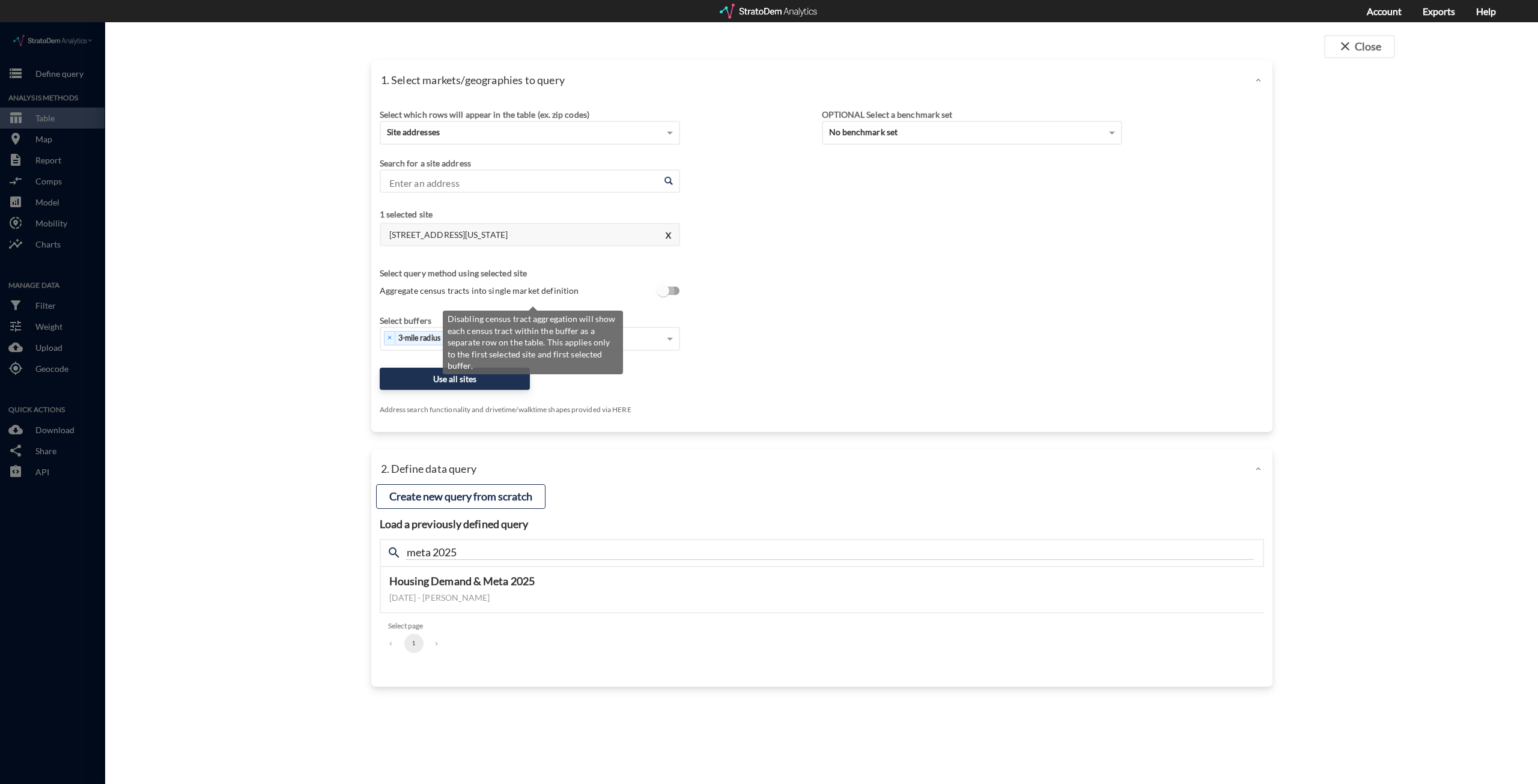
click input "Aggregate census tracts into single market definition"
checkbox input "true"
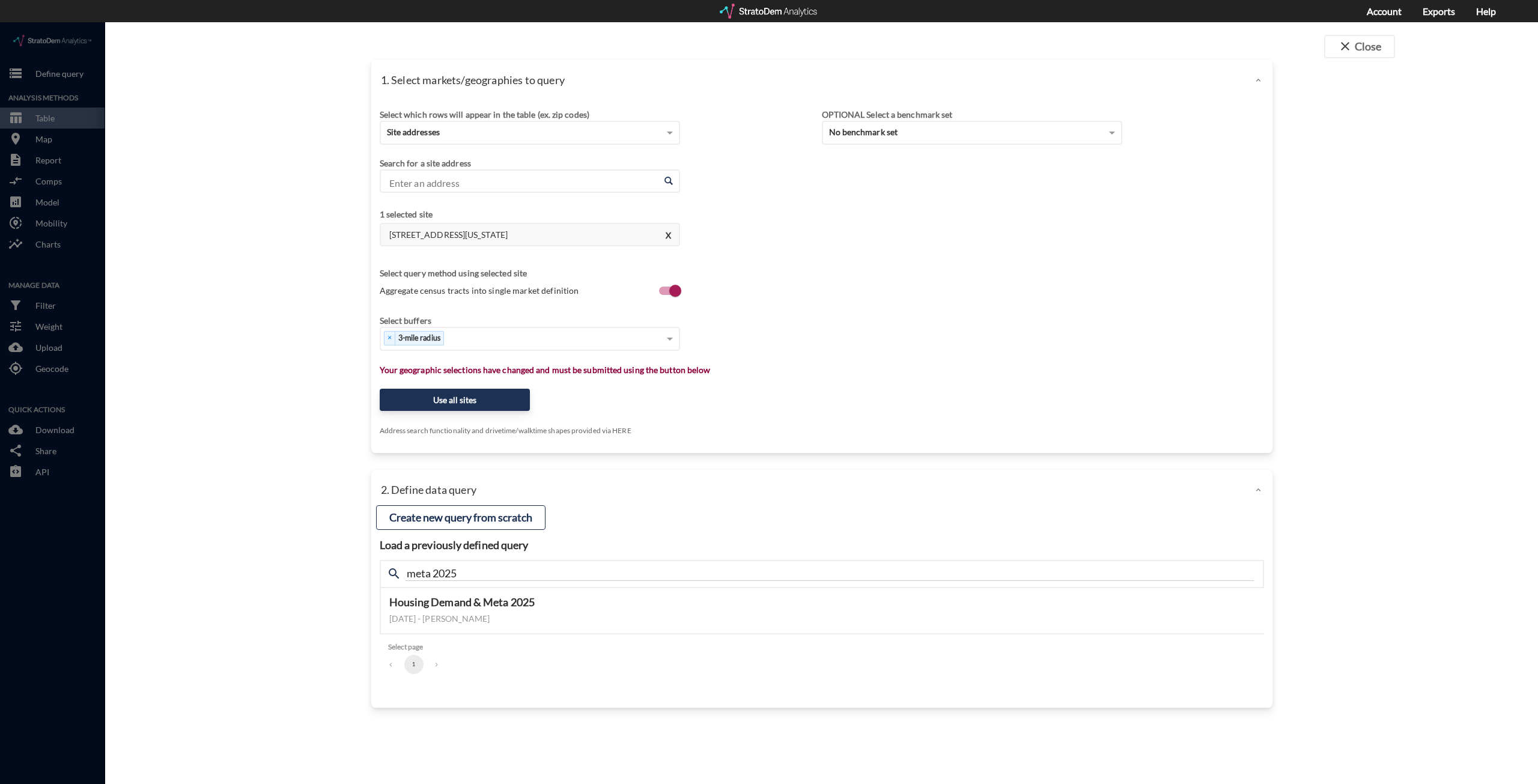
click div "Select which rows will appear in the table (ex. zip codes) Site addresses Selec…"
click div "× 3-mile radius"
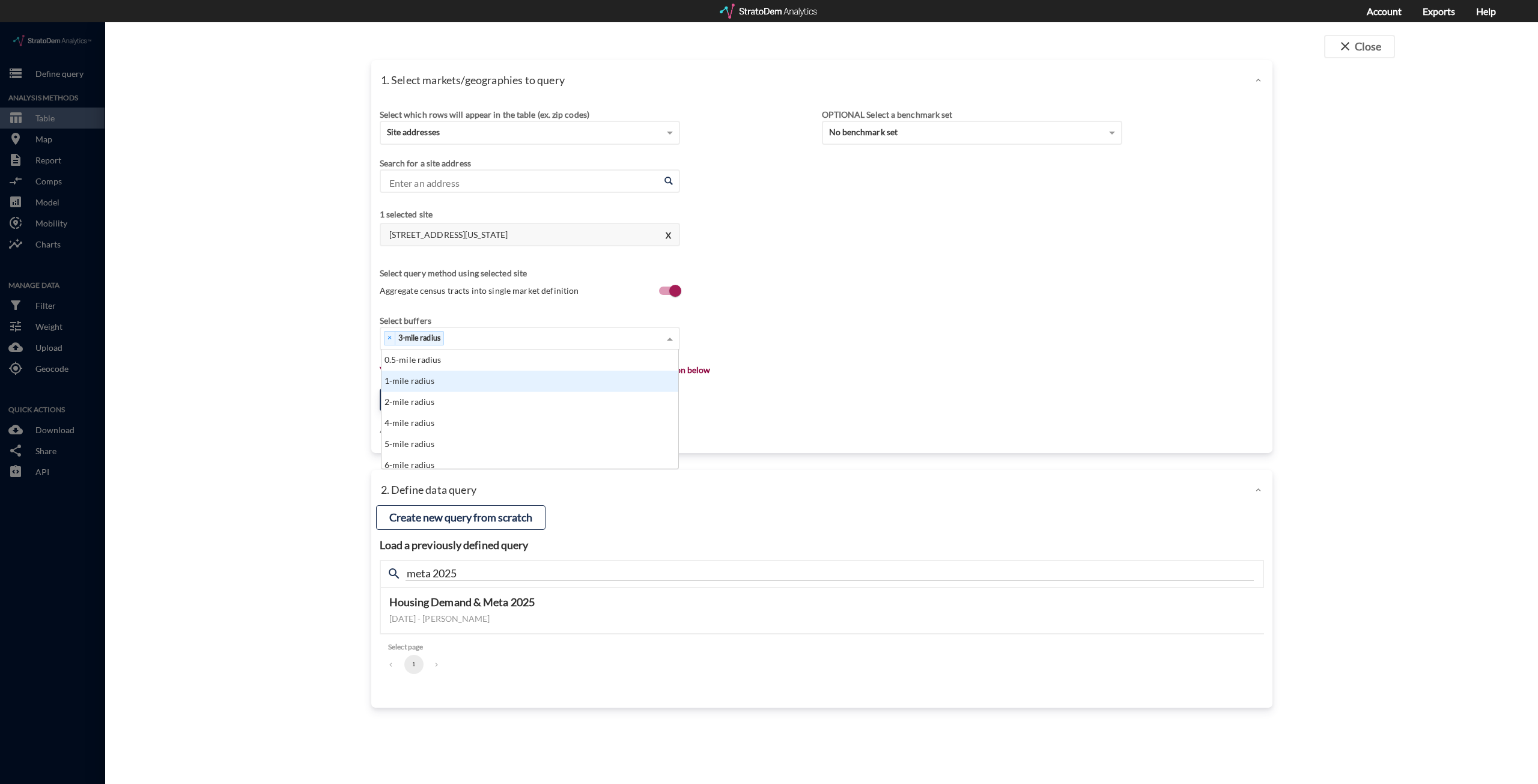
click div "1-mile radius"
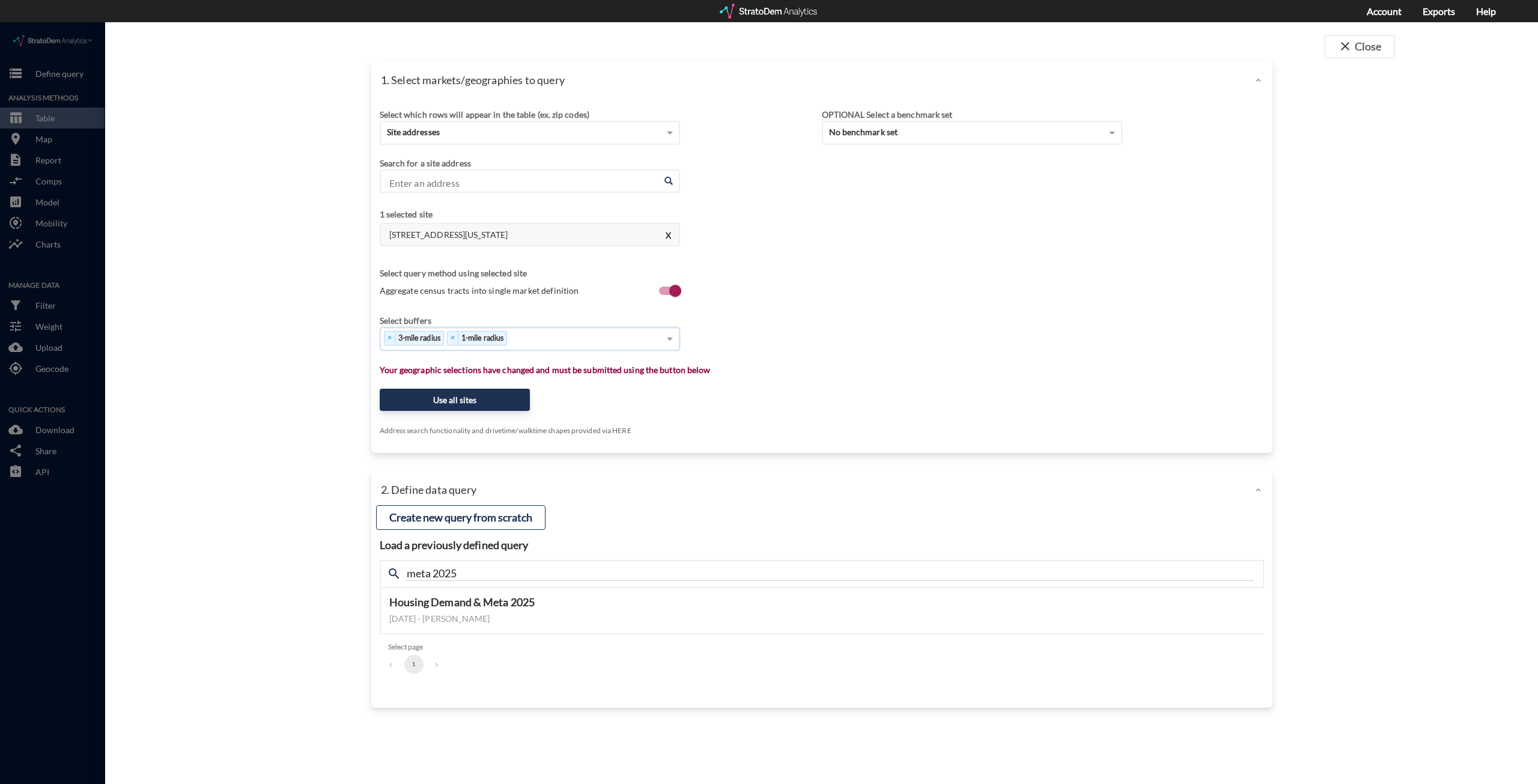
type input "3"
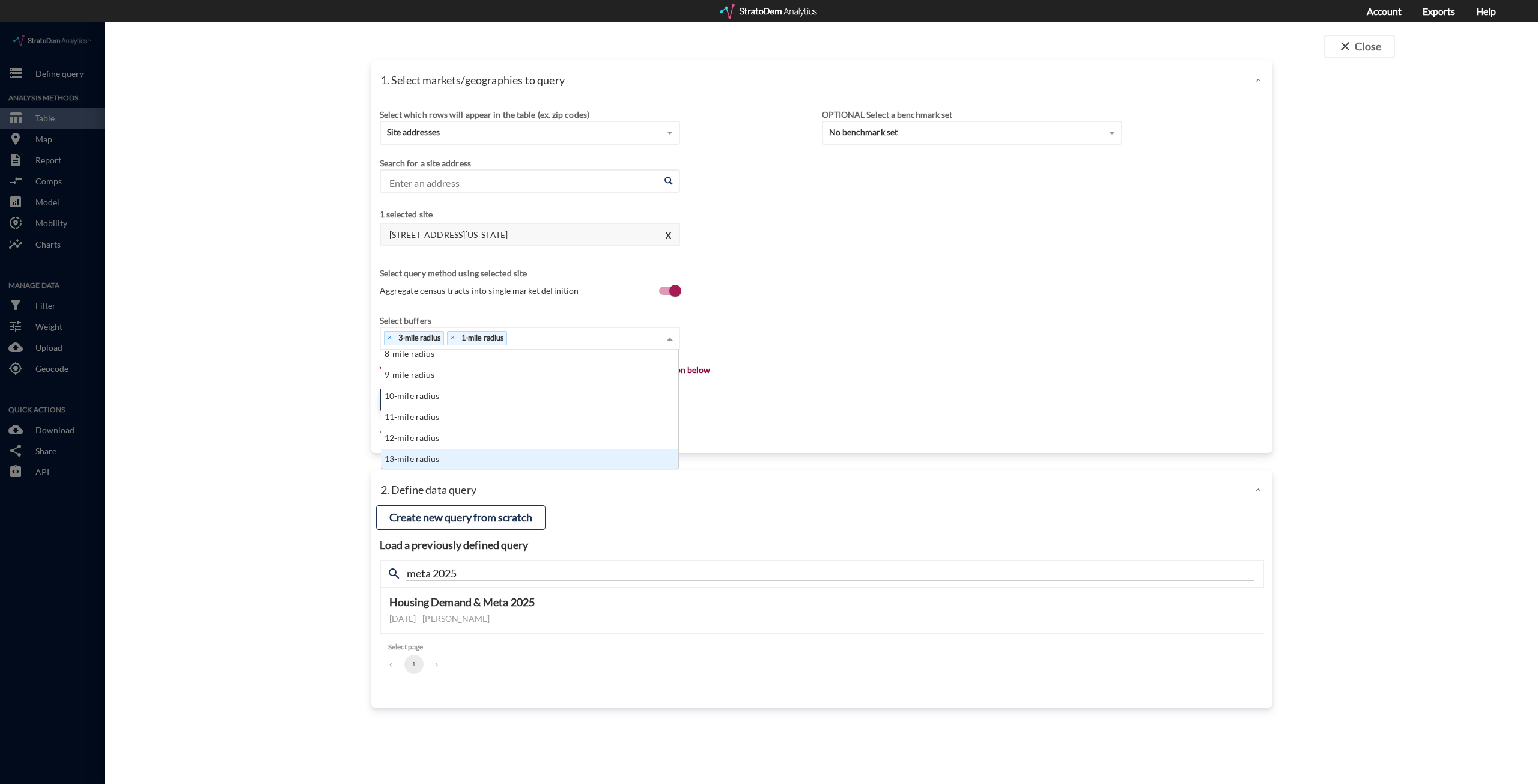
type input "3"
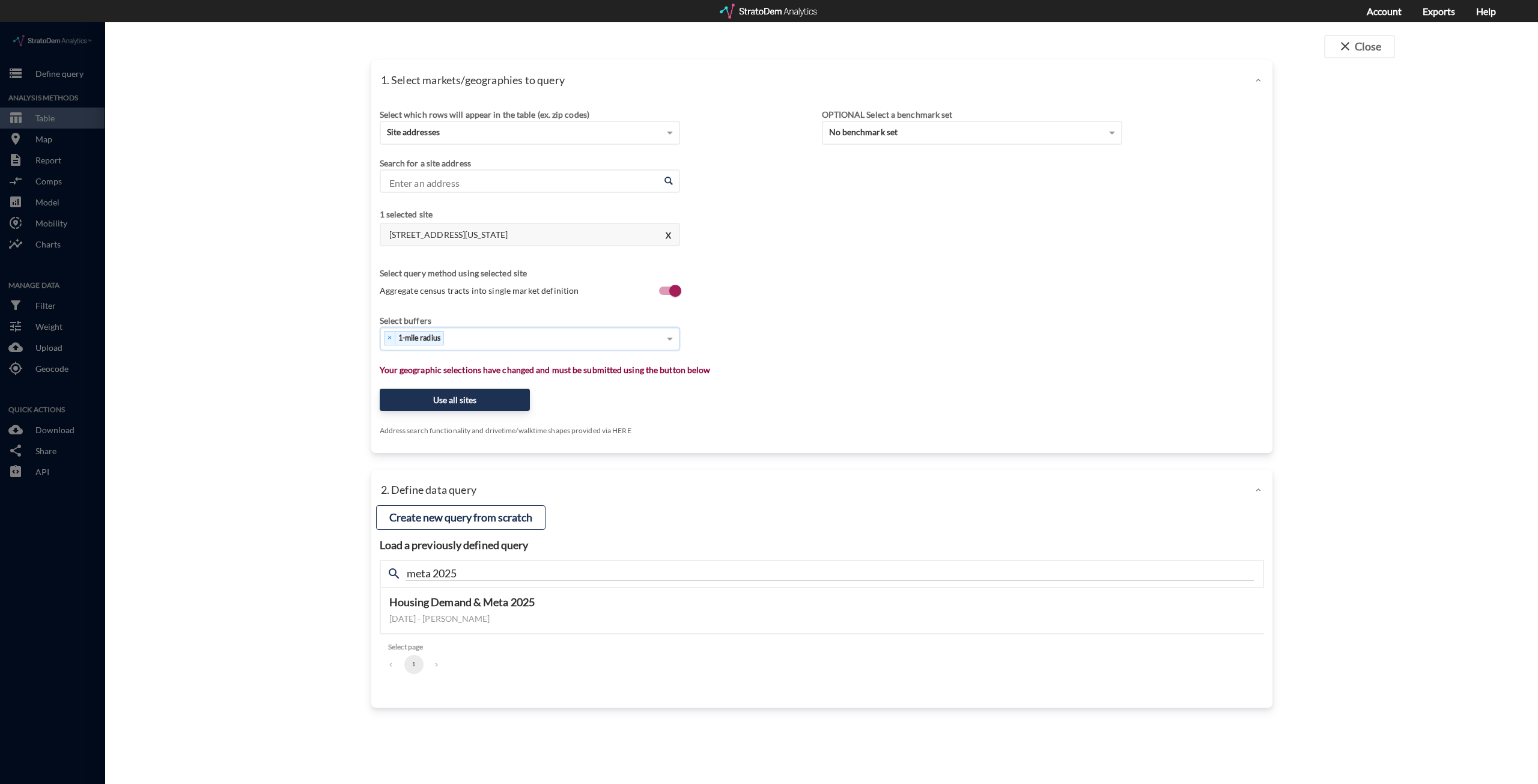
click div "× 1-mile radius"
type input "3"
click div "3-mile radius"
type input "5"
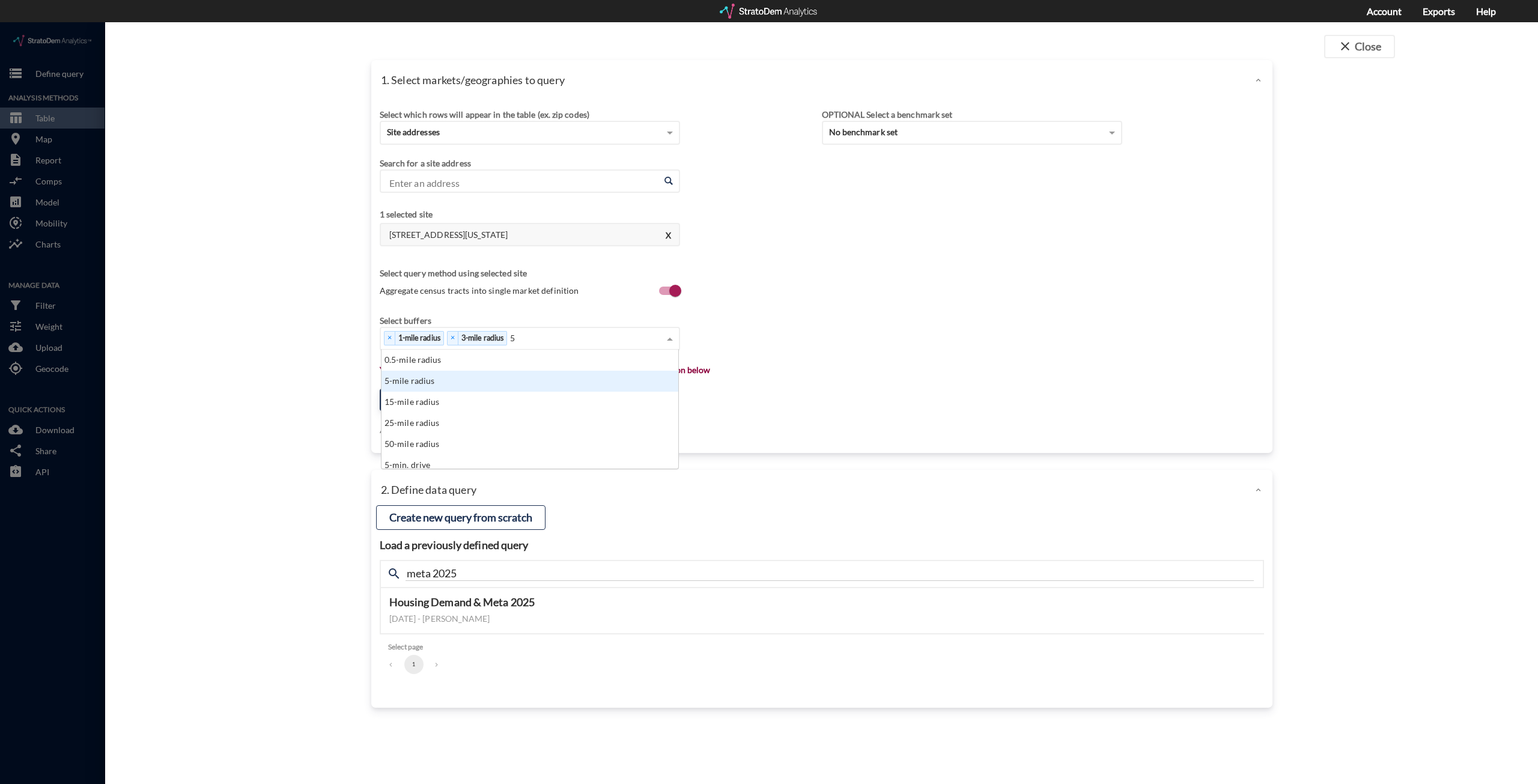
click div "5-mile radius"
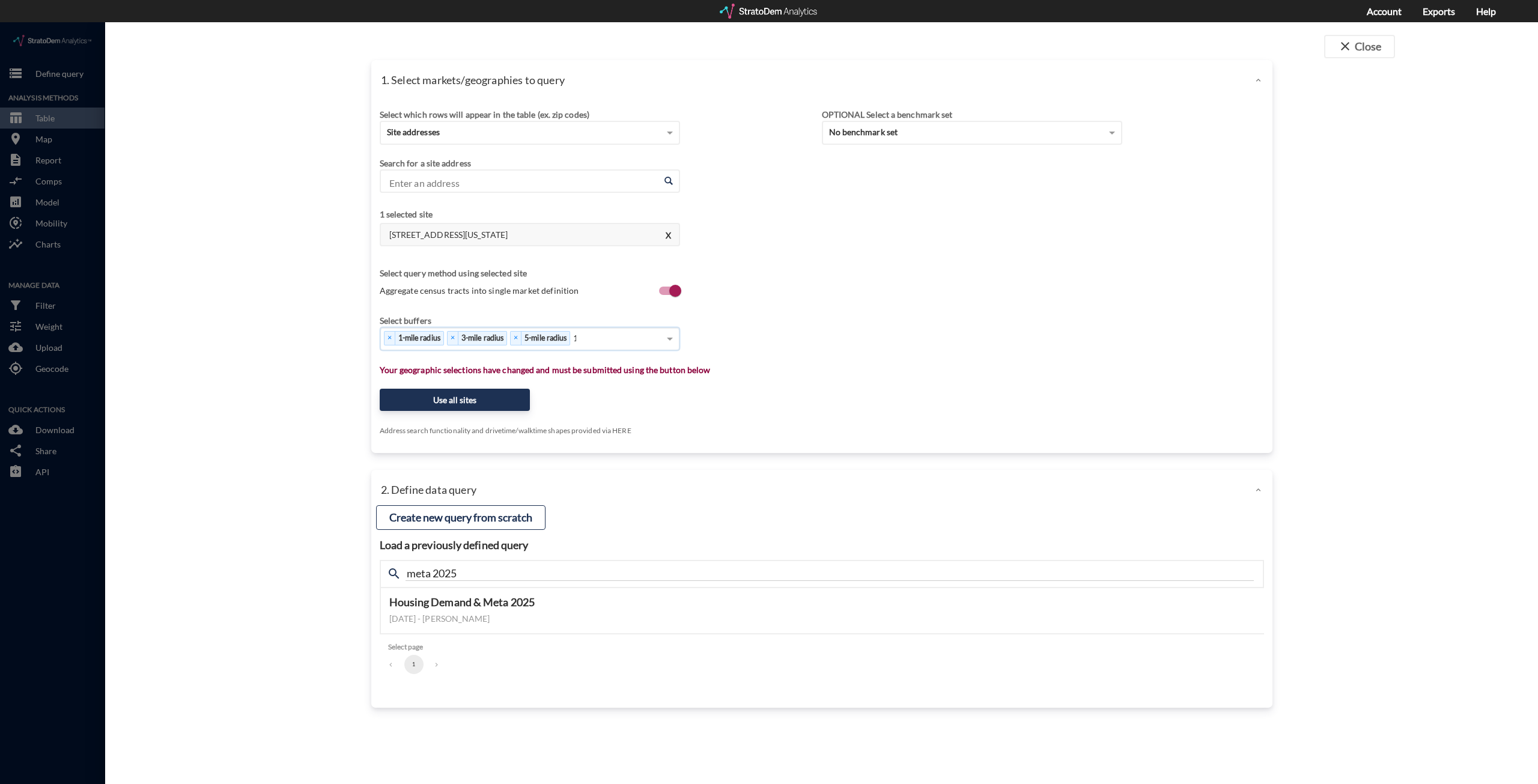
type input "10"
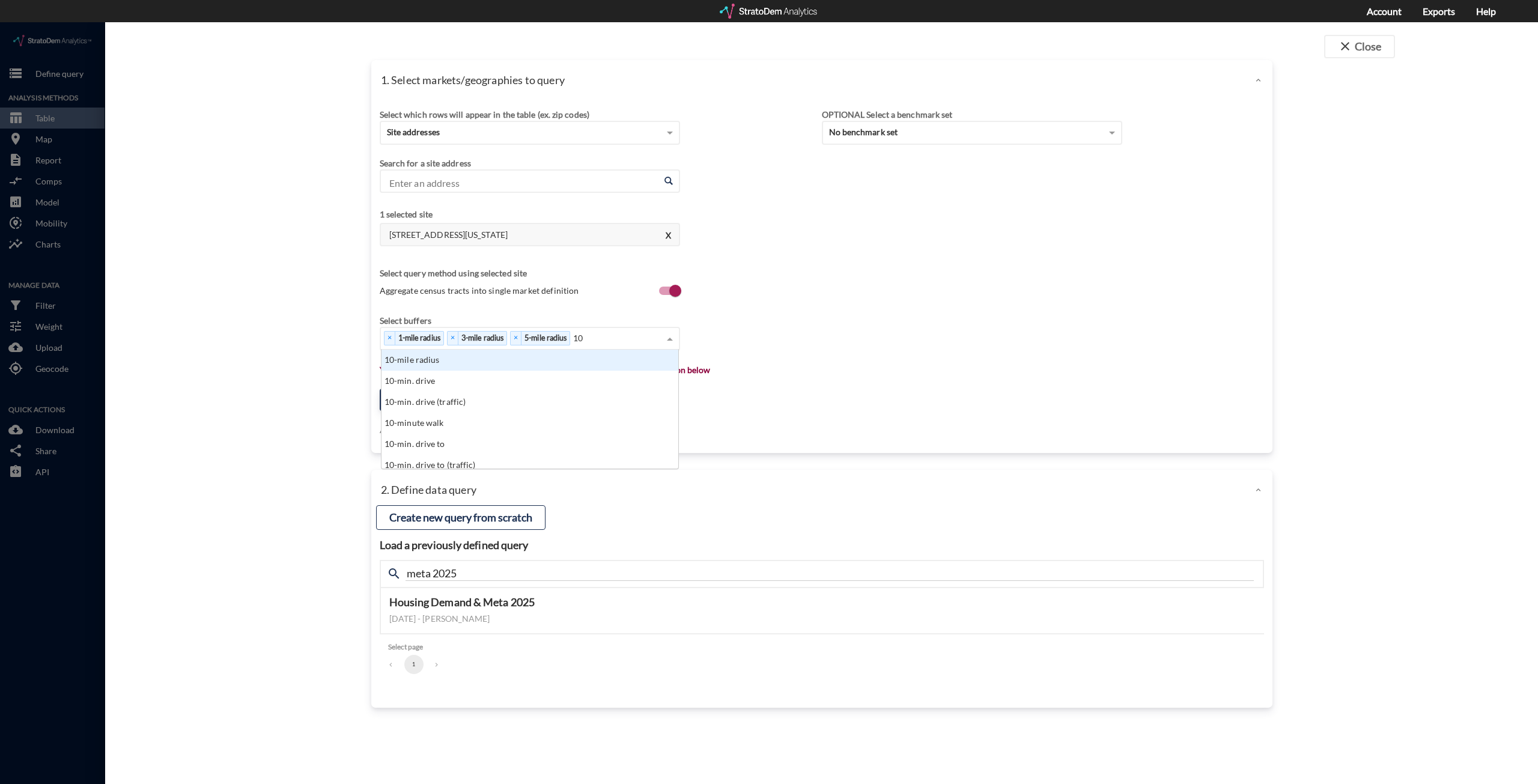
click div "10-mile radius"
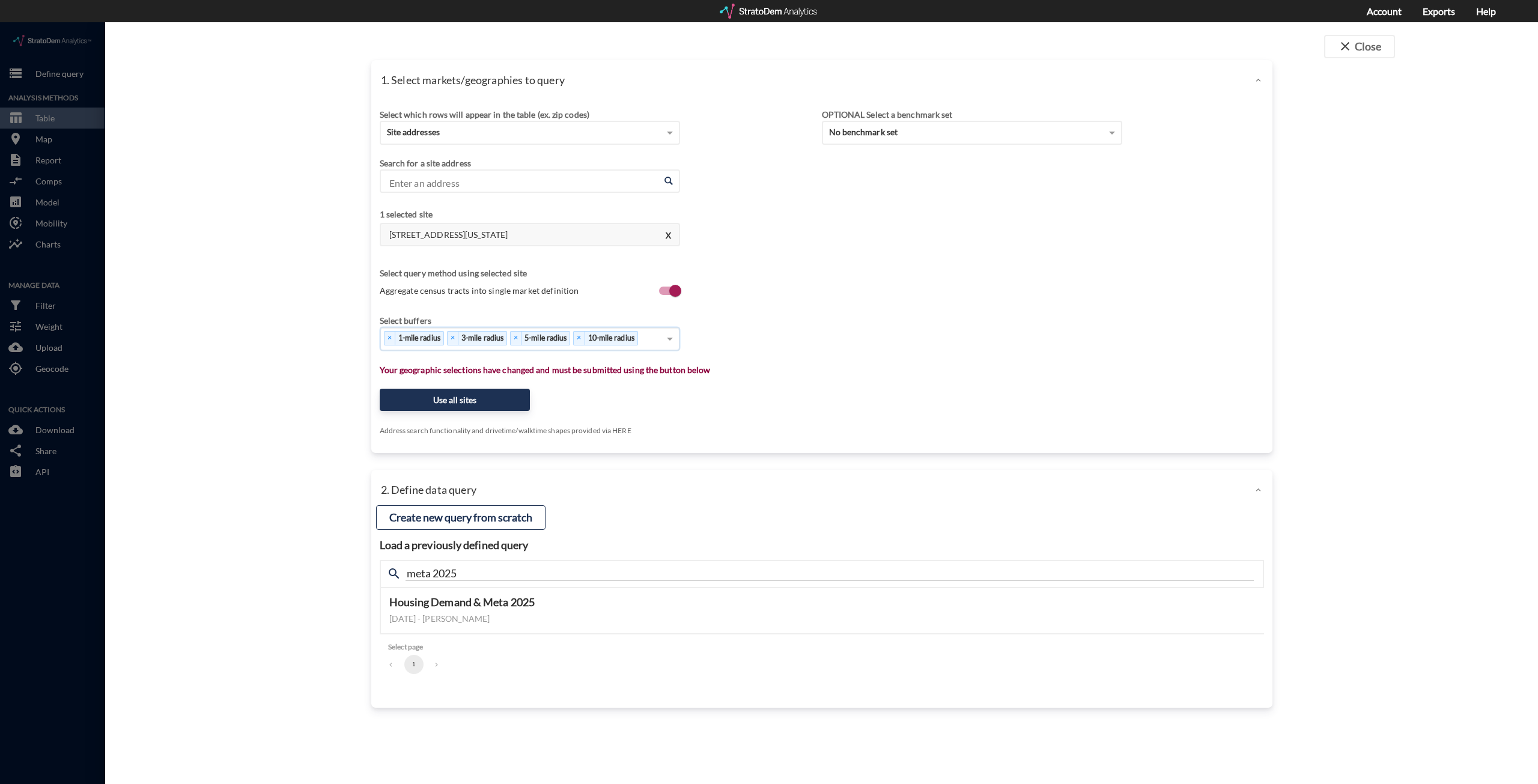
click div "Select buffers"
click button "Use all sites"
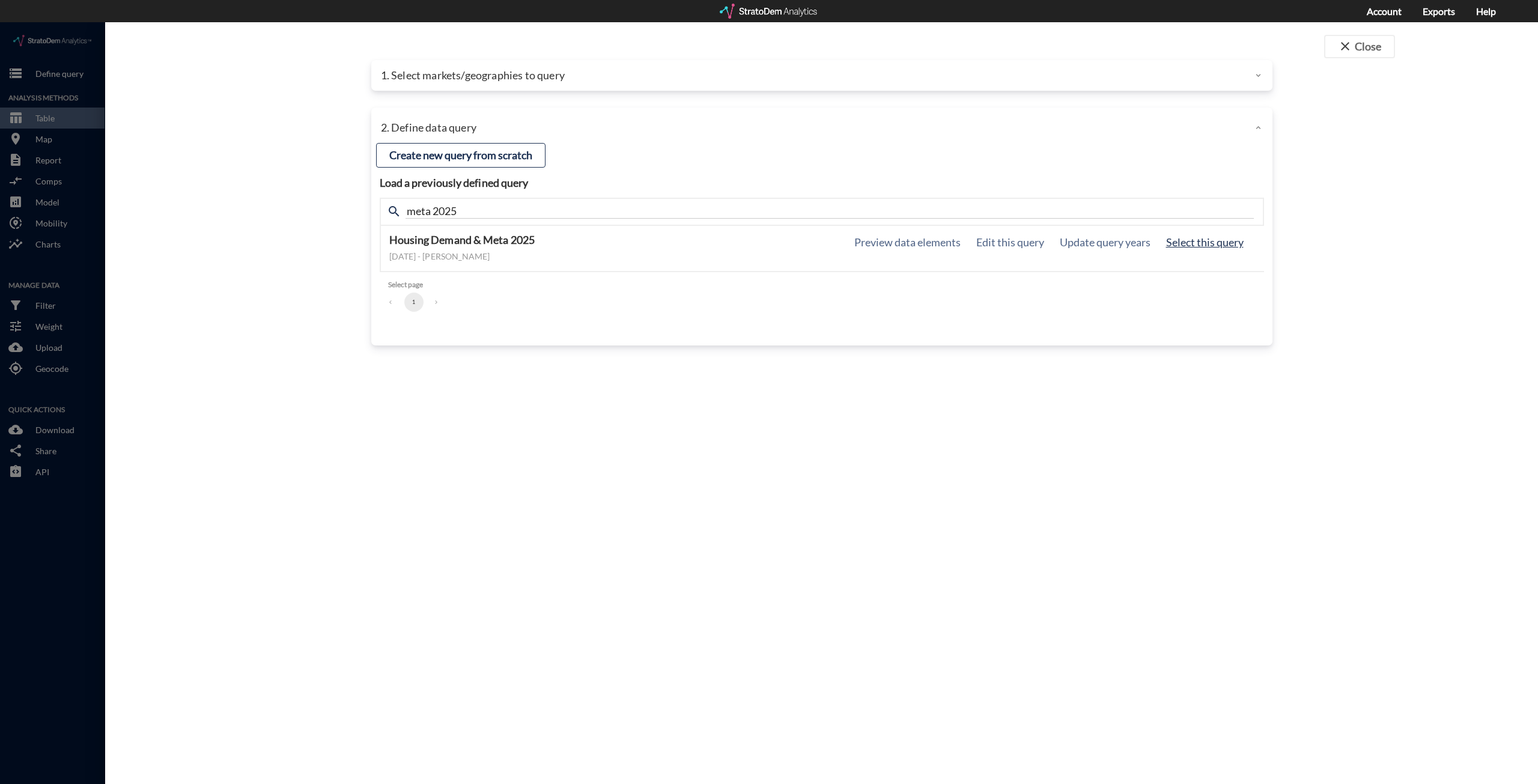
click button "Select this query"
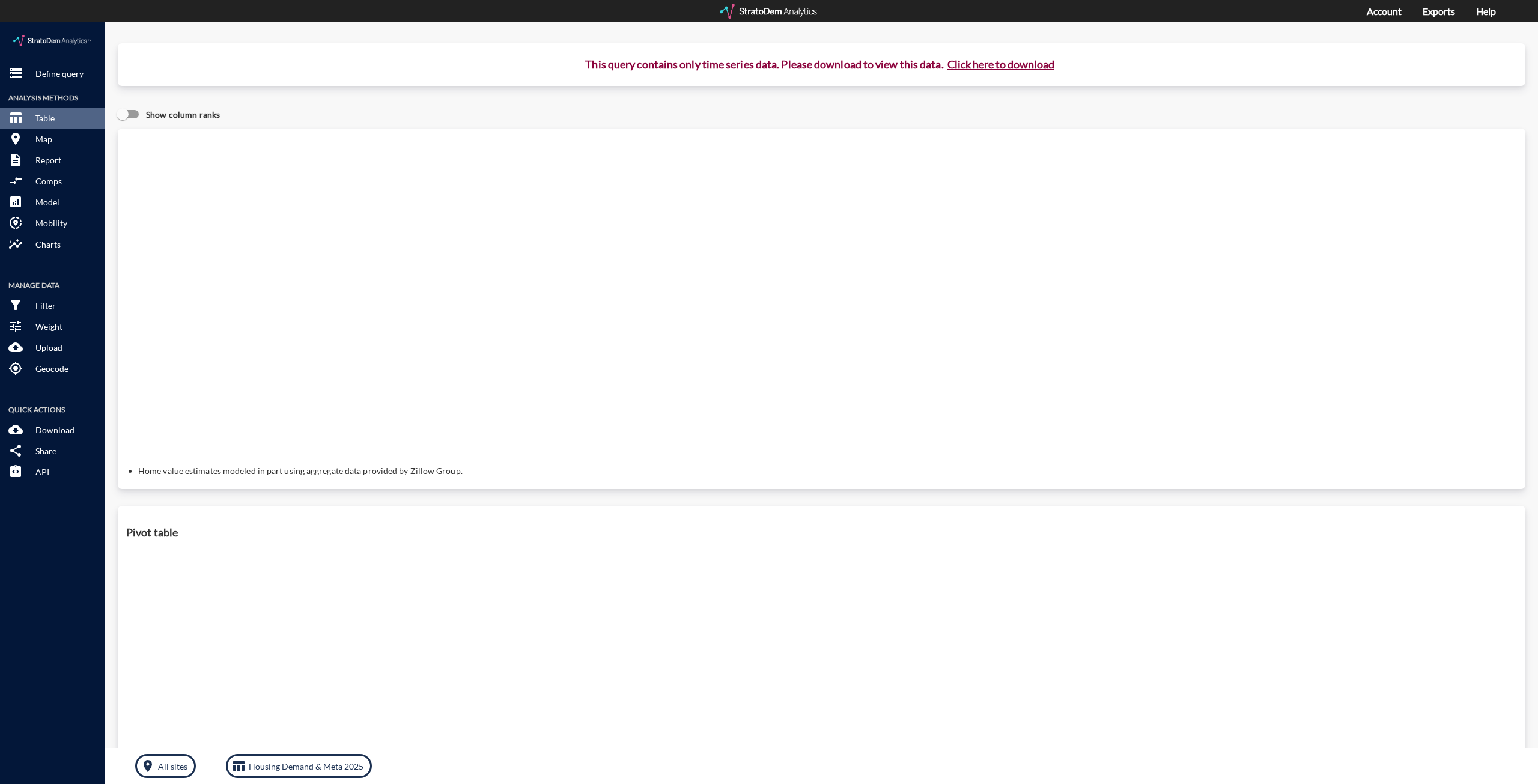
click button "Click here to download"
click link "Exports manager"
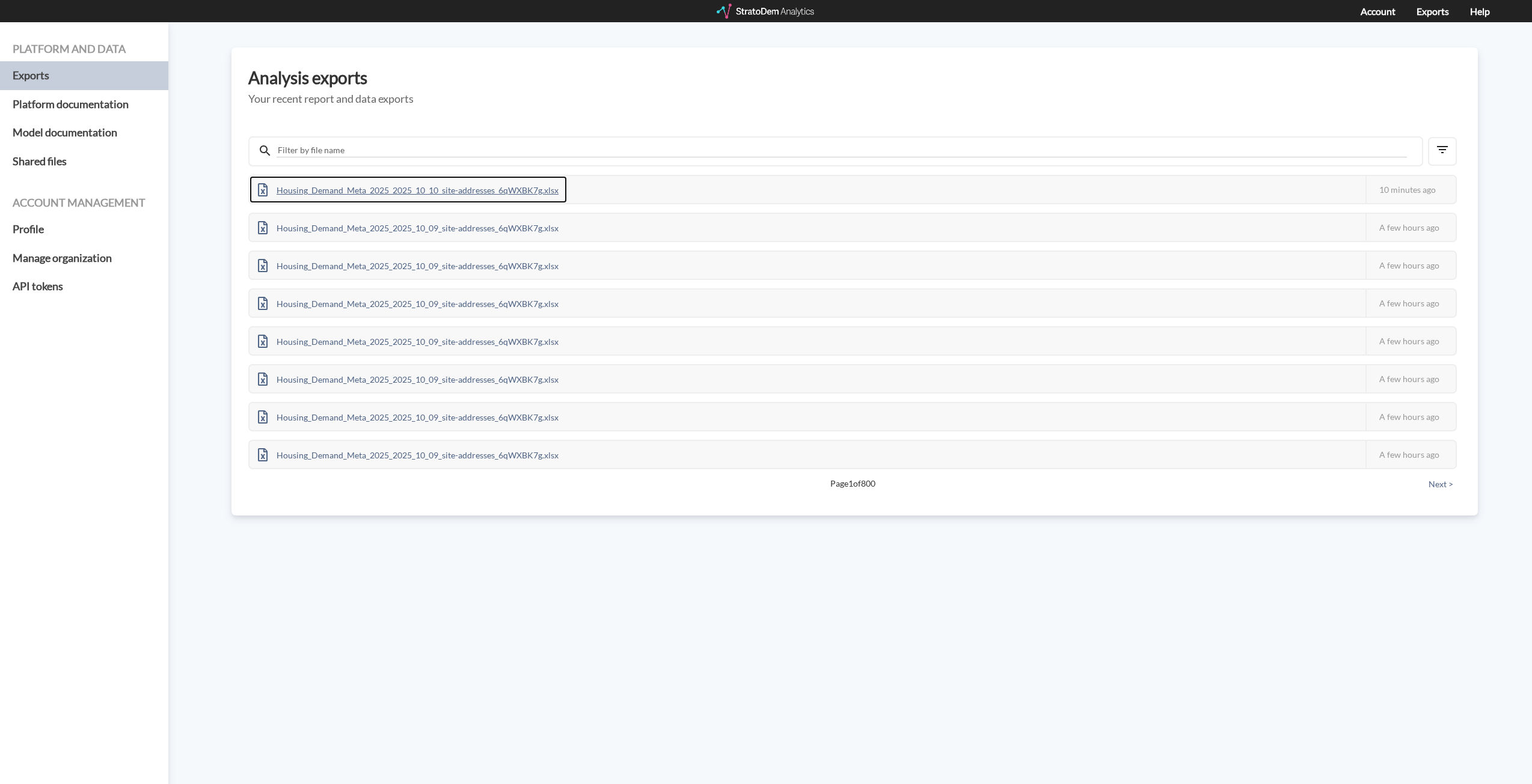
click at [500, 188] on div "Housing_Demand_Meta_2025_2025_10_10_site-addresses_6qWXBK7g.xlsx" at bounding box center [407, 189] width 317 height 27
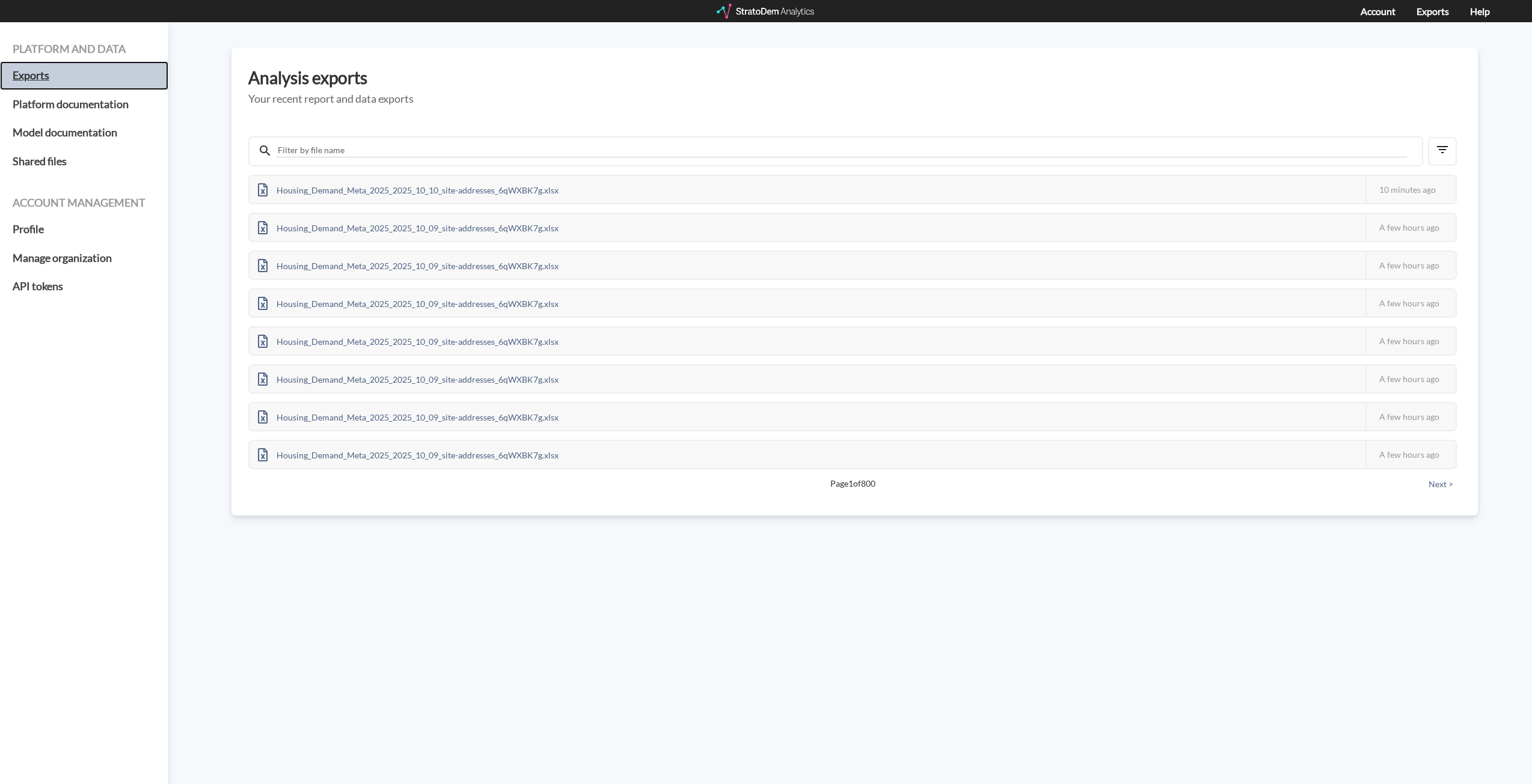
click at [63, 77] on h5 "Exports" at bounding box center [84, 76] width 169 height 28
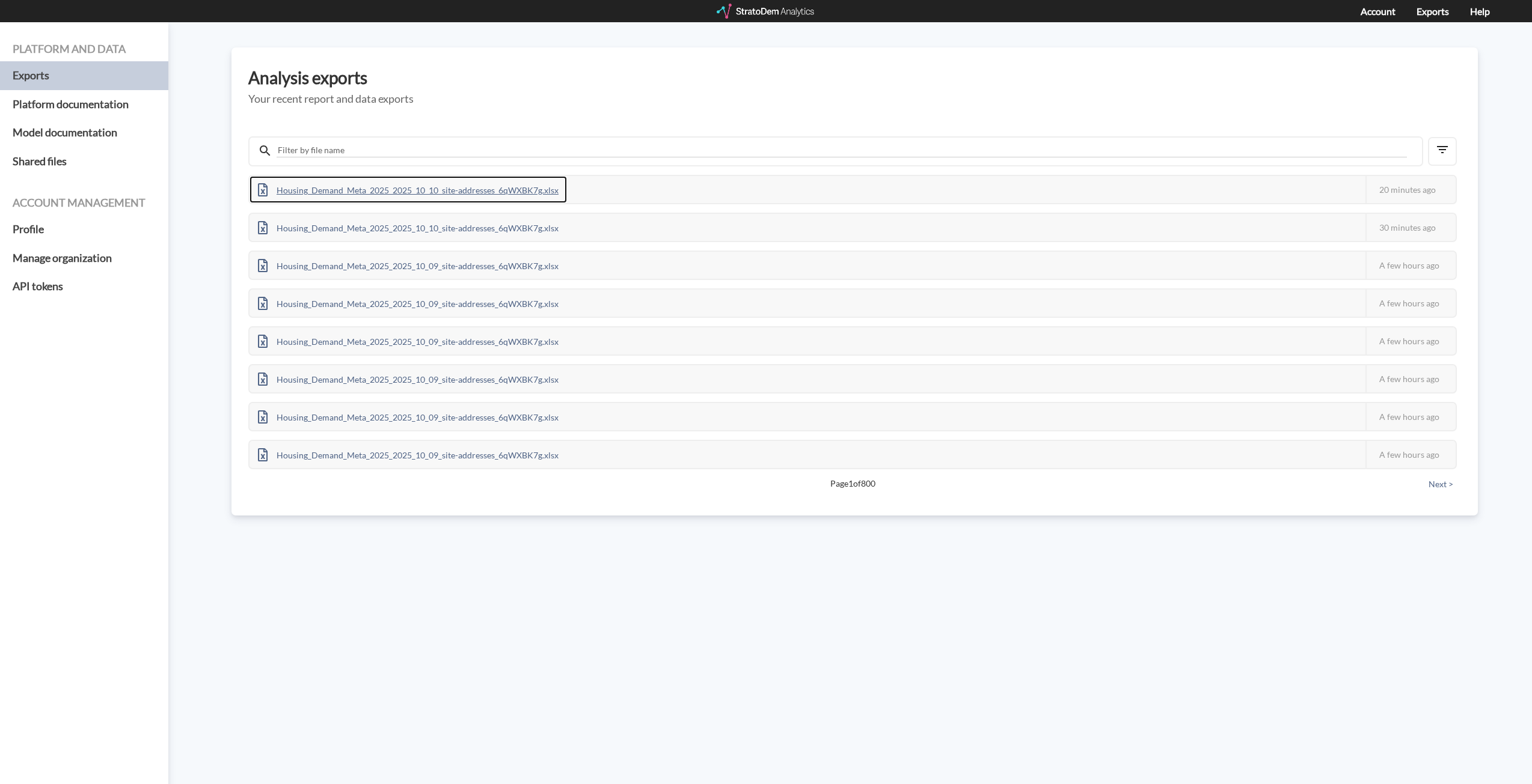
click at [415, 193] on div "Housing_Demand_Meta_2025_2025_10_10_site-addresses_6qWXBK7g.xlsx" at bounding box center [407, 189] width 317 height 27
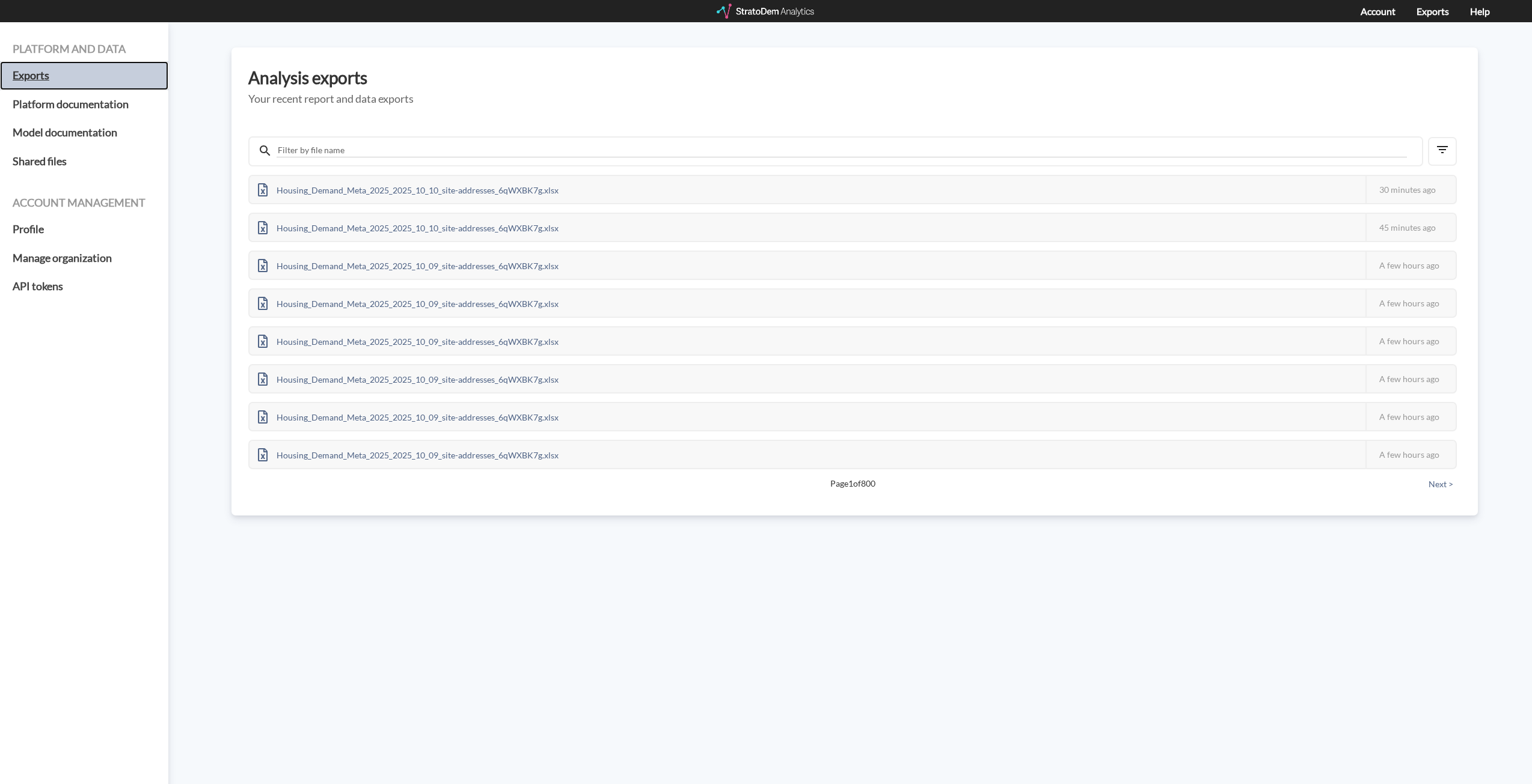
click at [44, 77] on h5 "Exports" at bounding box center [84, 76] width 169 height 28
